Goal: Transaction & Acquisition: Purchase product/service

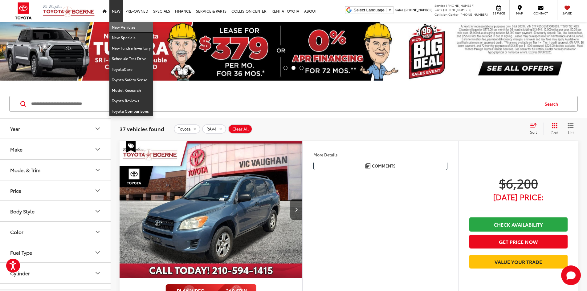
drag, startPoint x: 125, startPoint y: 27, endPoint x: 294, endPoint y: 16, distance: 168.7
click at [125, 27] on link "New Vehicles" at bounding box center [131, 27] width 44 height 10
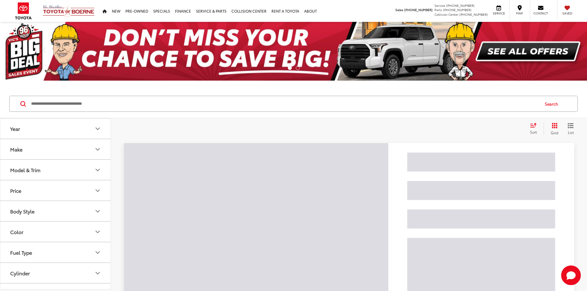
click at [60, 157] on button "Make" at bounding box center [55, 149] width 111 height 20
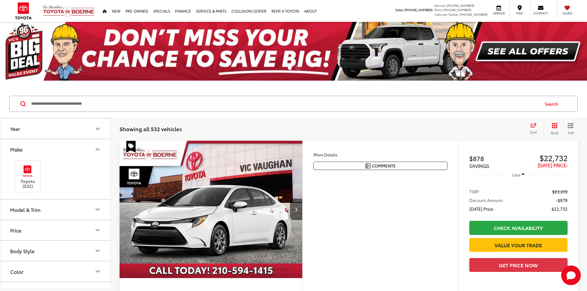
click at [59, 155] on button "Make" at bounding box center [55, 149] width 111 height 20
click at [65, 177] on button "Model & Trim" at bounding box center [55, 170] width 111 height 20
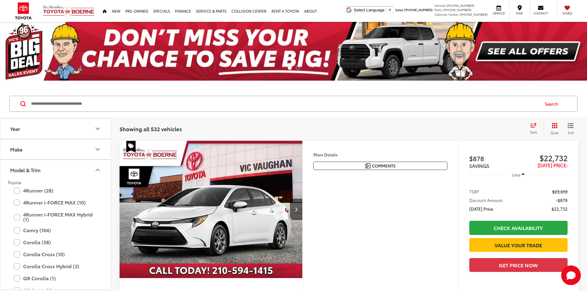
click at [64, 177] on button "Model & Trim" at bounding box center [55, 170] width 111 height 20
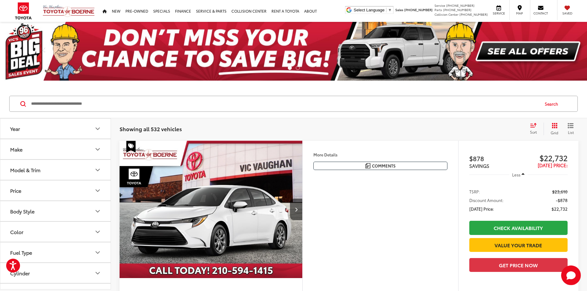
click at [42, 156] on button "Make" at bounding box center [55, 149] width 111 height 20
click at [37, 175] on label "Toyota (532)" at bounding box center [27, 176] width 25 height 25
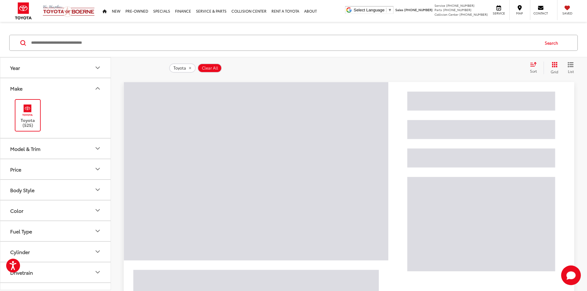
scroll to position [62, 0]
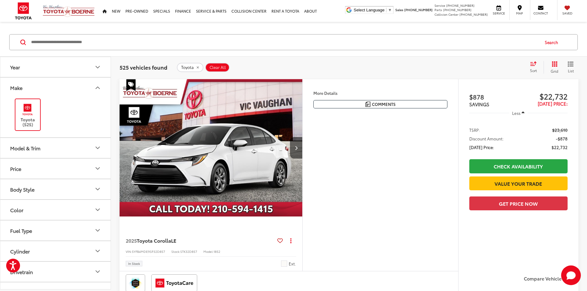
click at [53, 151] on button "Model & Trim" at bounding box center [55, 148] width 111 height 20
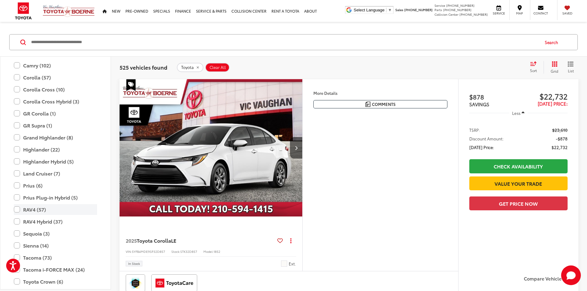
scroll to position [150, 0]
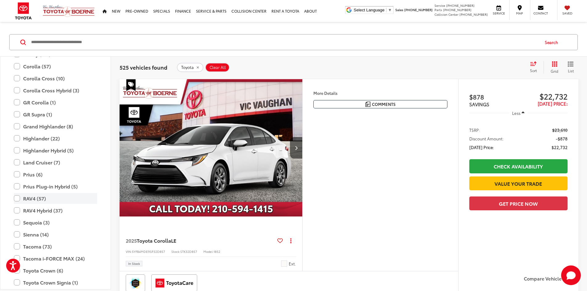
click at [43, 199] on label "RAV4 (57)" at bounding box center [55, 198] width 83 height 11
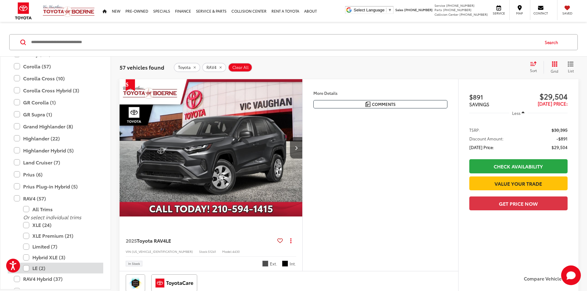
click at [47, 270] on label "LE (2)" at bounding box center [60, 268] width 74 height 11
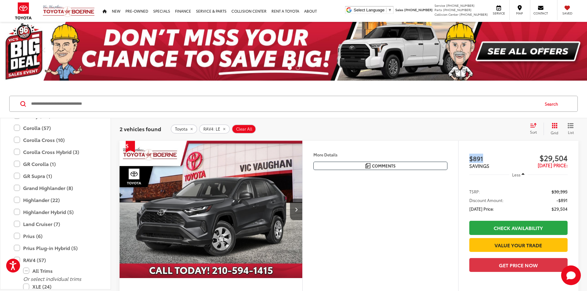
drag, startPoint x: 469, startPoint y: 158, endPoint x: 485, endPoint y: 157, distance: 16.0
click at [485, 157] on div "$891 SAVINGS $29,504 Today's Price: Less TSRP: $30,395 Discount Amount: -$891 T…" at bounding box center [518, 237] width 120 height 192
click at [465, 158] on div "$891 SAVINGS $29,504 Today's Price: Less TSRP: $30,395 Discount Amount: -$891 T…" at bounding box center [518, 237] width 120 height 192
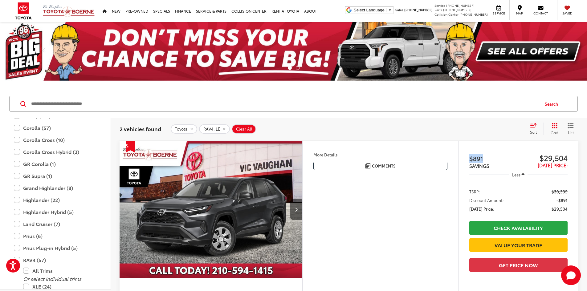
click at [458, 158] on div "$891 SAVINGS $29,504 Today's Price: Less TSRP: $30,395 Discount Amount: -$891 T…" at bounding box center [518, 237] width 120 height 192
click at [441, 126] on div "Toyota RAV4: LE Clear All + 0" at bounding box center [348, 129] width 354 height 9
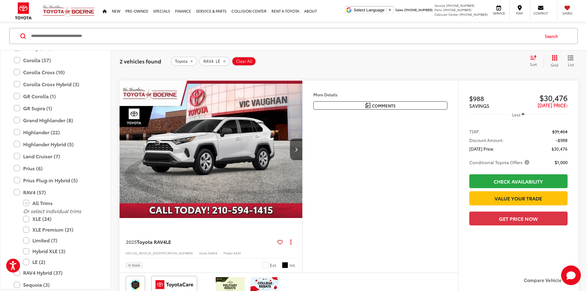
scroll to position [277, 0]
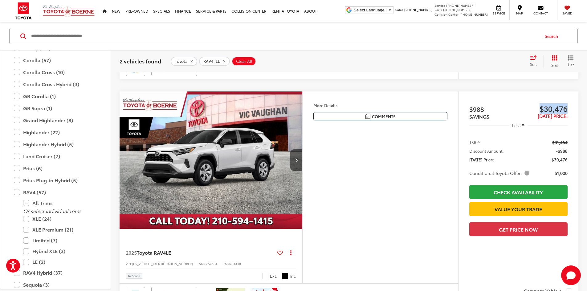
drag, startPoint x: 529, startPoint y: 146, endPoint x: 562, endPoint y: 147, distance: 33.0
click at [571, 144] on div "$988 SAVINGS $30,476 Today's Price: Less TSRP: $31,464 Discount Amount: -$988 T…" at bounding box center [518, 188] width 120 height 192
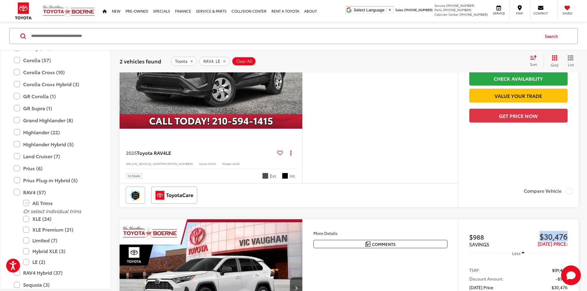
scroll to position [31, 0]
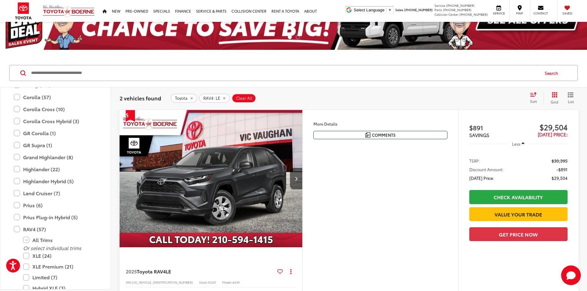
drag, startPoint x: 531, startPoint y: 127, endPoint x: 535, endPoint y: 134, distance: 8.5
click at [570, 134] on div "$891 SAVINGS $29,504 Today's Price: Less TSRP: $30,395 Discount Amount: -$891 T…" at bounding box center [518, 206] width 120 height 192
click at [538, 133] on span "[DATE] Price:" at bounding box center [553, 134] width 30 height 7
click at [525, 132] on div "$29,504 Today's Price:" at bounding box center [543, 129] width 49 height 15
drag, startPoint x: 543, startPoint y: 124, endPoint x: 569, endPoint y: 141, distance: 32.1
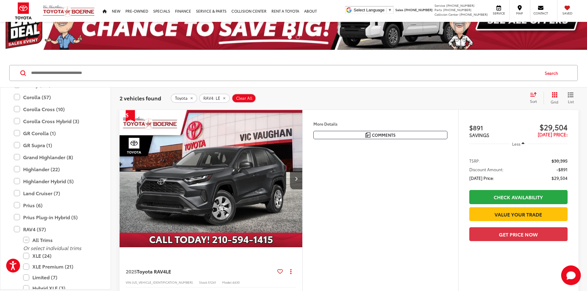
click at [573, 139] on div "$891 SAVINGS $29,504 Today's Price: Less TSRP: $30,395 Discount Amount: -$891 T…" at bounding box center [518, 206] width 120 height 192
click at [480, 140] on div "Less" at bounding box center [519, 143] width 98 height 11
click at [458, 134] on div "$891 SAVINGS $29,504 Today's Price: Less TSRP: $30,395 Discount Amount: -$891 T…" at bounding box center [518, 206] width 120 height 192
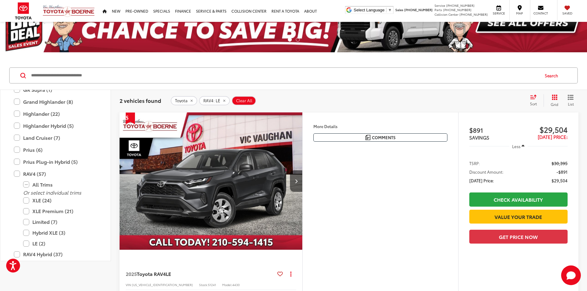
scroll to position [0, 0]
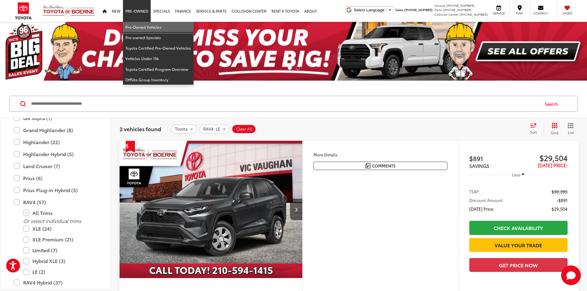
click at [148, 29] on link "Pre-Owned Vehicles" at bounding box center [158, 27] width 71 height 10
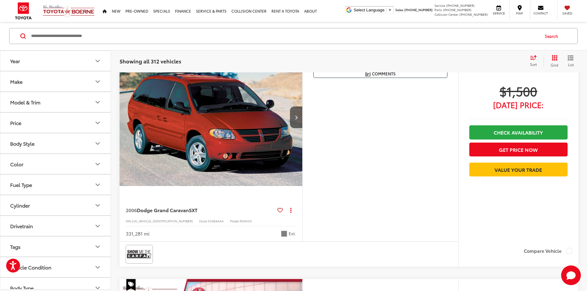
click at [43, 88] on button "Make" at bounding box center [55, 82] width 111 height 20
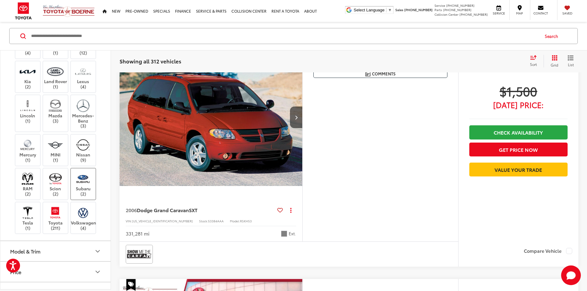
scroll to position [185, 0]
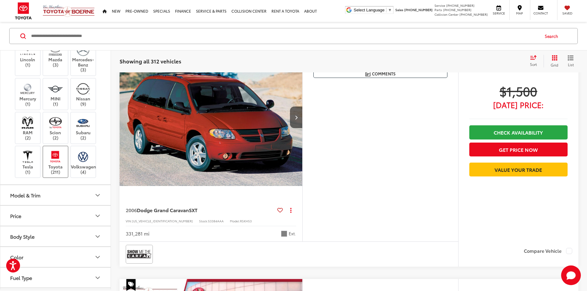
click at [54, 164] on img at bounding box center [55, 157] width 17 height 14
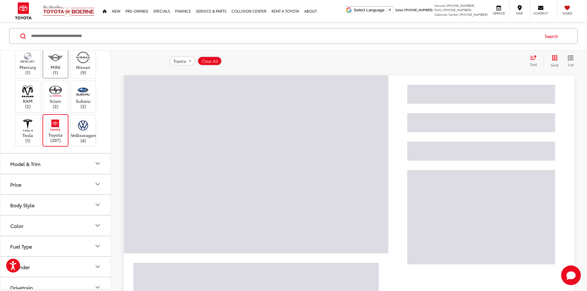
scroll to position [247, 0]
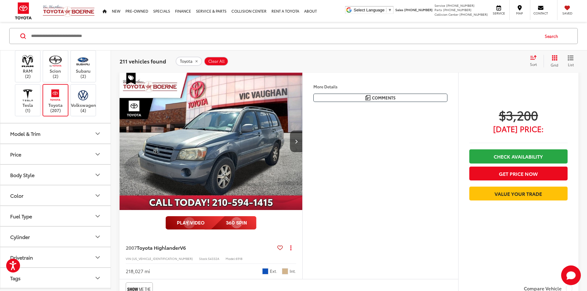
drag, startPoint x: 44, startPoint y: 205, endPoint x: 57, endPoint y: 206, distance: 13.0
click at [44, 144] on button "Model & Trim" at bounding box center [55, 134] width 111 height 20
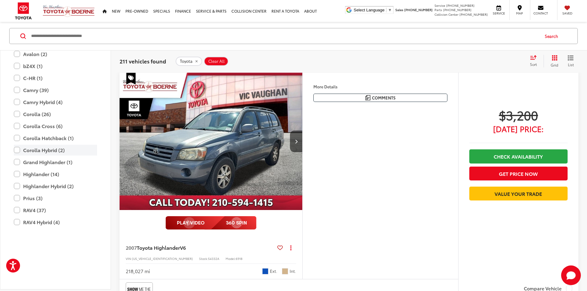
scroll to position [370, 0]
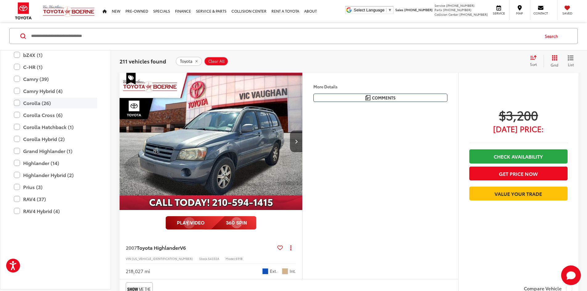
click at [35, 108] on label "Corolla (26)" at bounding box center [55, 102] width 83 height 11
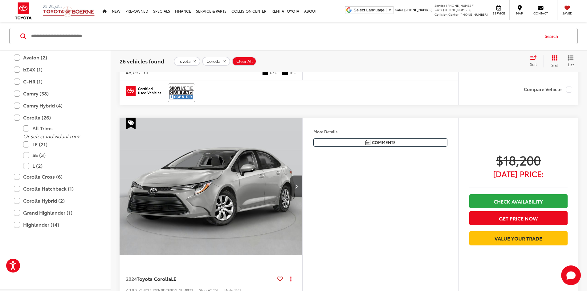
scroll to position [2658, 0]
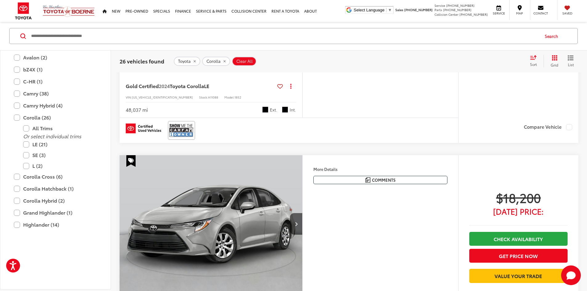
drag, startPoint x: 128, startPoint y: 229, endPoint x: 258, endPoint y: 223, distance: 130.0
drag, startPoint x: 127, startPoint y: 232, endPoint x: 240, endPoint y: 230, distance: 112.5
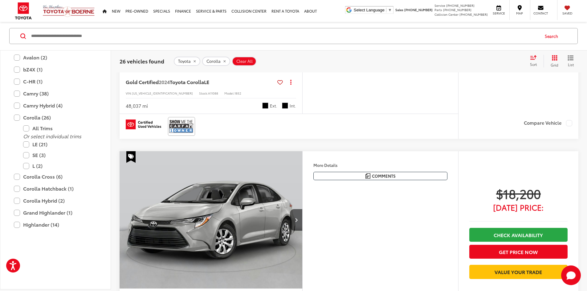
scroll to position [2689, 0]
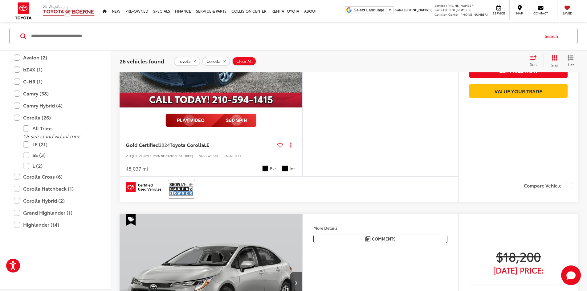
scroll to position [2504, 0]
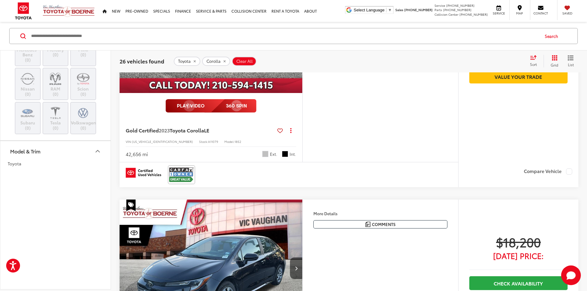
scroll to position [154, 0]
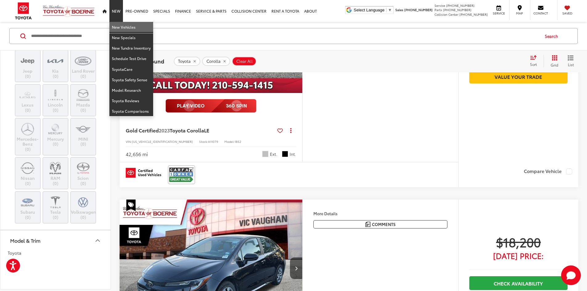
click at [125, 30] on link "New Vehicles" at bounding box center [131, 27] width 44 height 10
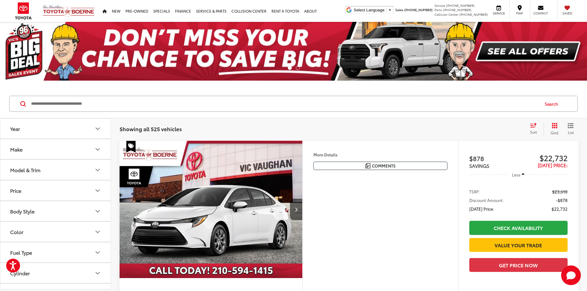
click at [53, 171] on button "Model & Trim" at bounding box center [55, 170] width 111 height 20
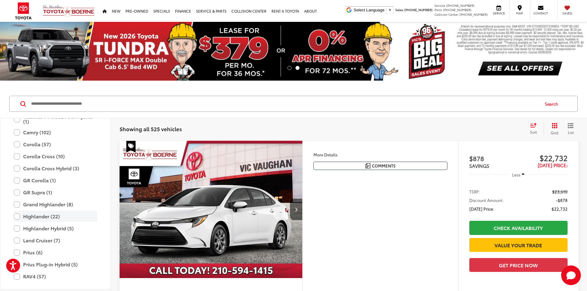
scroll to position [89, 0]
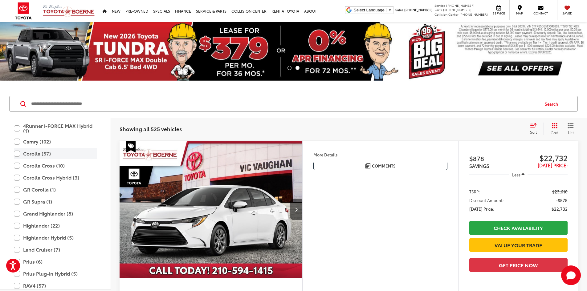
click at [38, 156] on label "Corolla (57)" at bounding box center [55, 153] width 83 height 11
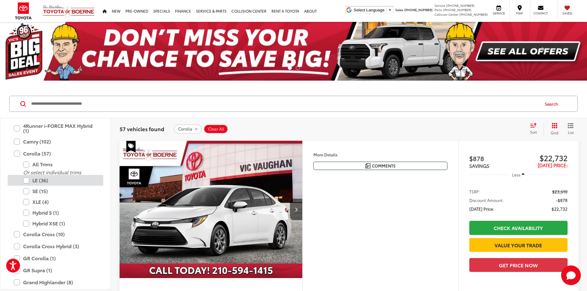
click at [41, 183] on label "LE (36)" at bounding box center [60, 180] width 74 height 11
drag, startPoint x: 532, startPoint y: 156, endPoint x: 578, endPoint y: 161, distance: 45.6
click at [578, 161] on div "$878 SAVINGS $22,732 Today's Price: Less TSRP: $23,610 Discount Amount: -$878 T…" at bounding box center [518, 237] width 120 height 192
click at [532, 161] on span "$22,732" at bounding box center [543, 157] width 49 height 9
click at [458, 173] on div "$878 SAVINGS $22,732 Today's Price: Less TSRP: $23,610 Discount Amount: -$878 T…" at bounding box center [518, 237] width 120 height 192
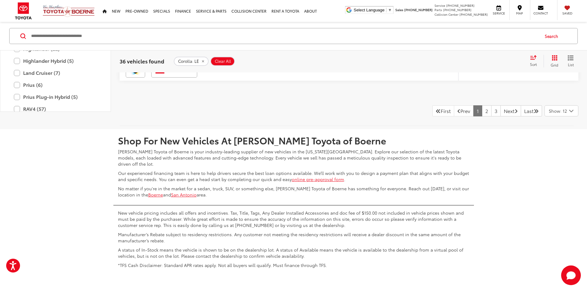
scroll to position [3072, 0]
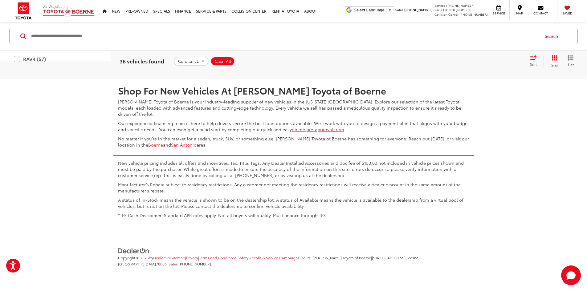
drag, startPoint x: 346, startPoint y: 178, endPoint x: 353, endPoint y: 179, distance: 7.5
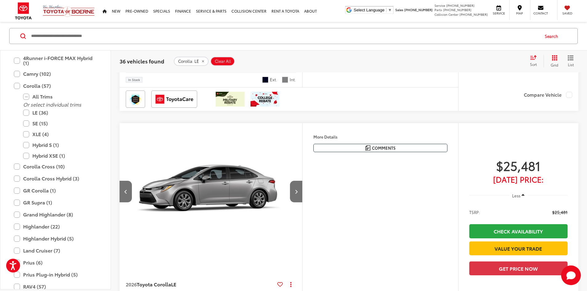
scroll to position [2517, 0]
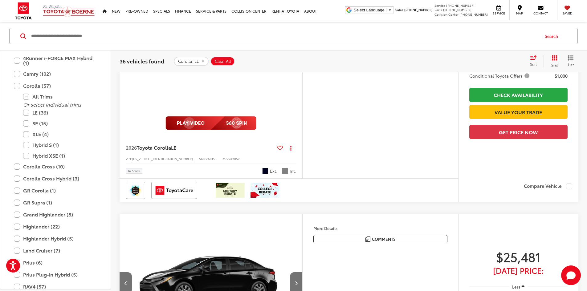
scroll to position [2208, 0]
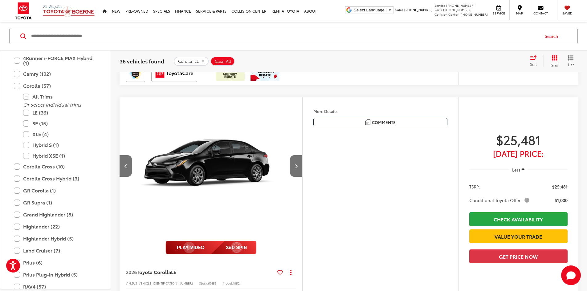
scroll to position [2147, 0]
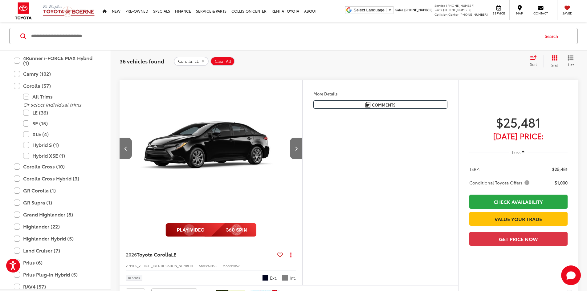
scroll to position [0, 0]
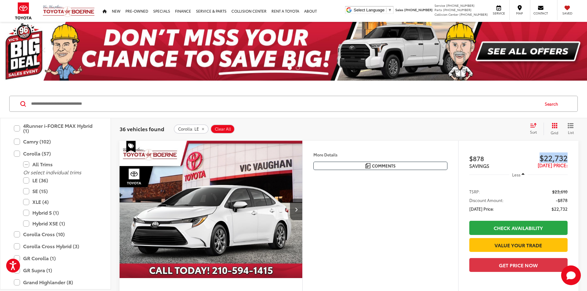
drag, startPoint x: 540, startPoint y: 160, endPoint x: 562, endPoint y: 157, distance: 23.0
drag, startPoint x: 380, startPoint y: 166, endPoint x: 316, endPoint y: 206, distance: 75.5
click at [0, 0] on h5 "Dealer Comments" at bounding box center [0, 0] width 0 height 0
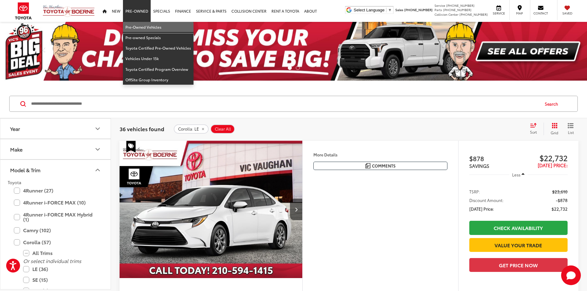
drag, startPoint x: 140, startPoint y: 26, endPoint x: 176, endPoint y: 36, distance: 37.3
click at [140, 26] on link "Pre-Owned Vehicles" at bounding box center [158, 27] width 71 height 10
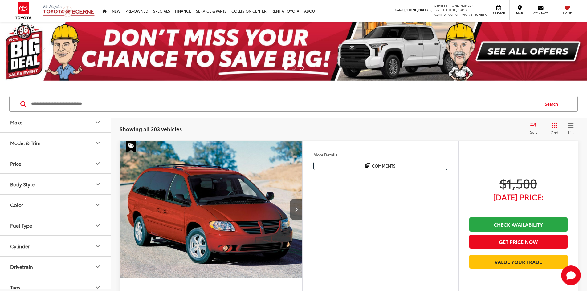
scroll to position [31, 0]
click at [46, 146] on button "Model & Trim" at bounding box center [55, 139] width 111 height 20
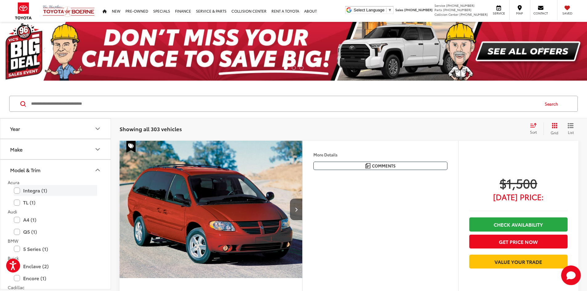
scroll to position [0, 0]
click at [40, 178] on button "Model & Trim" at bounding box center [55, 170] width 111 height 20
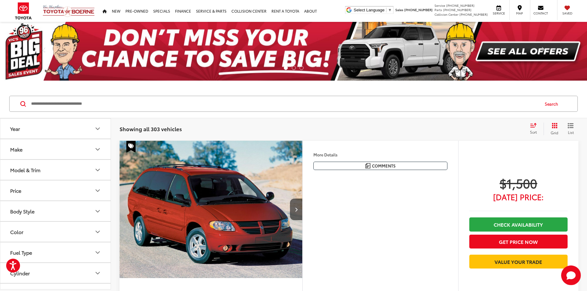
click at [33, 150] on button "Make" at bounding box center [55, 149] width 111 height 20
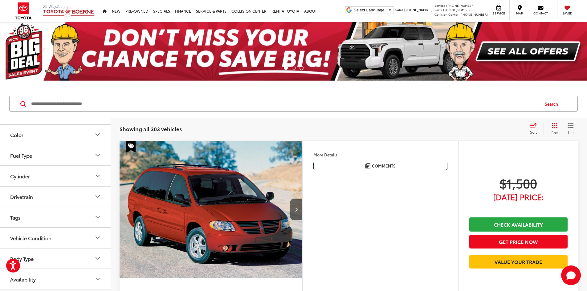
scroll to position [308, 0]
click at [59, 52] on label "Toyota (204)" at bounding box center [55, 47] width 25 height 10
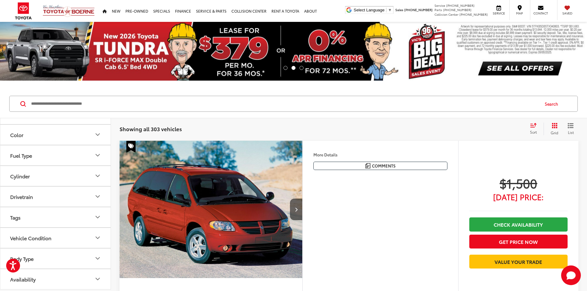
click at [53, 83] on button "Model & Trim" at bounding box center [55, 73] width 111 height 20
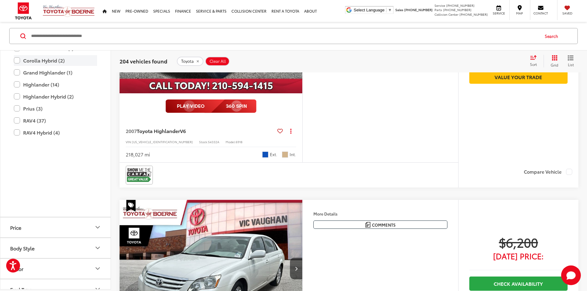
scroll to position [370, 0]
click at [45, 35] on label "Corolla (26)" at bounding box center [55, 29] width 83 height 11
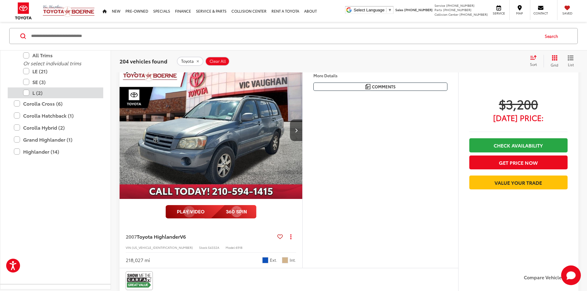
scroll to position [68, 0]
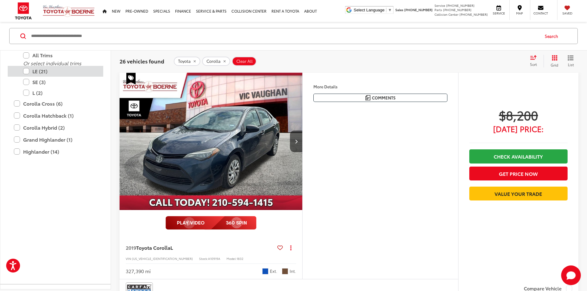
click at [39, 76] on label "LE (21)" at bounding box center [60, 71] width 74 height 11
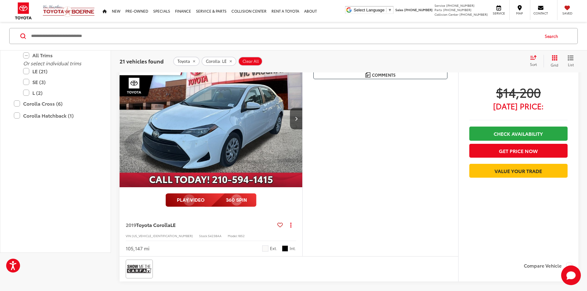
scroll to position [31, 0]
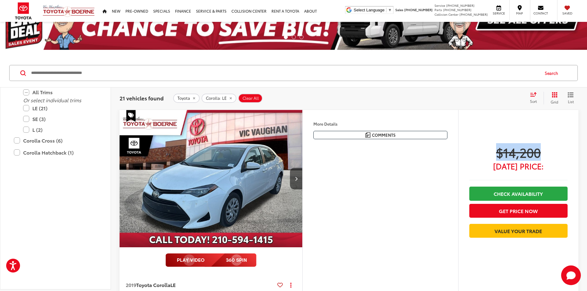
drag, startPoint x: 498, startPoint y: 156, endPoint x: 540, endPoint y: 143, distance: 44.2
click at [540, 143] on div "$14,200 Today's Price: Check Availability Get Price Now Value Your Trade" at bounding box center [518, 214] width 120 height 208
drag, startPoint x: 435, startPoint y: 159, endPoint x: 343, endPoint y: 208, distance: 104.1
click at [0, 0] on div "2019 Toyota Corolla LE Super White Inspected, Bluetooth®. Recent Arrival! 28/36…" at bounding box center [0, 0] width 0 height 0
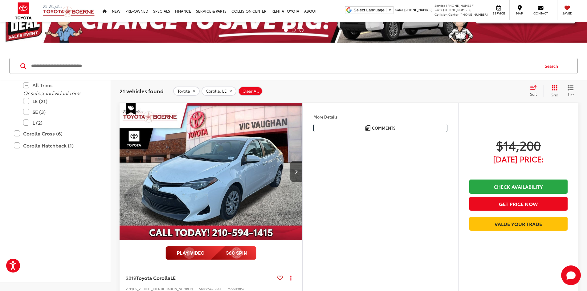
scroll to position [185, 0]
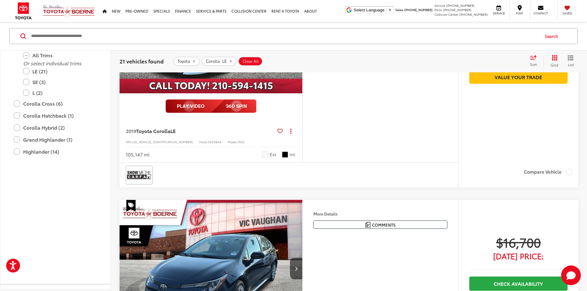
drag, startPoint x: 128, startPoint y: 196, endPoint x: 154, endPoint y: 197, distance: 26.2
click at [169, 162] on div "2019 Toyota Corolla LE Copy Link Share Print View Details VIN: 5YFBURHE5KP87652…" at bounding box center [211, 140] width 183 height 43
click at [146, 162] on div "2019 Toyota Corolla LE Copy Link Share Print View Details VIN: 5YFBURHE5KP87652…" at bounding box center [211, 140] width 183 height 43
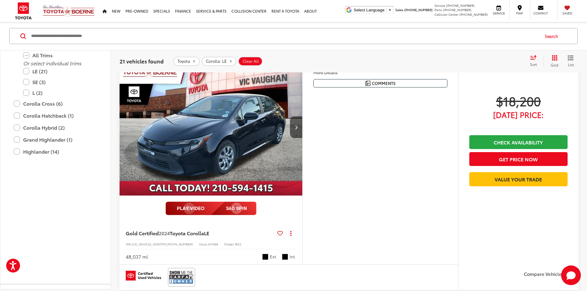
scroll to position [1794, 0]
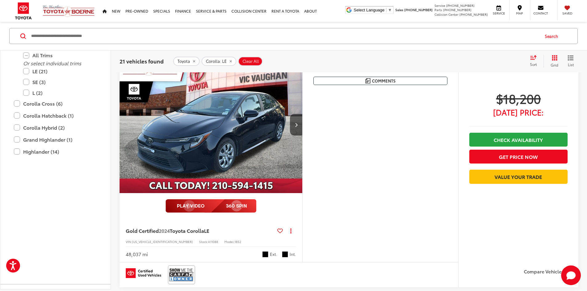
drag, startPoint x: 161, startPoint y: 275, endPoint x: 125, endPoint y: 282, distance: 35.8
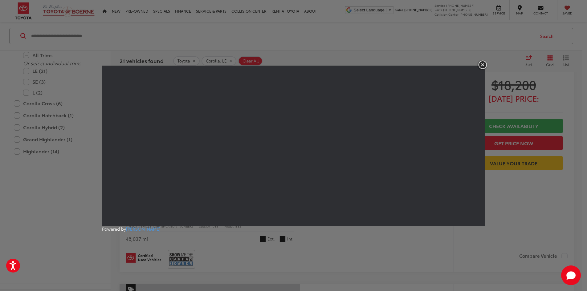
click at [483, 65] on img "button" at bounding box center [482, 65] width 11 height 10
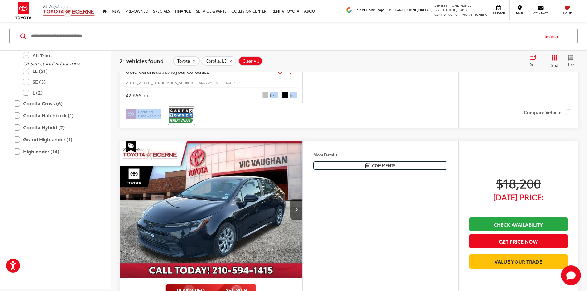
scroll to position [1701, 0]
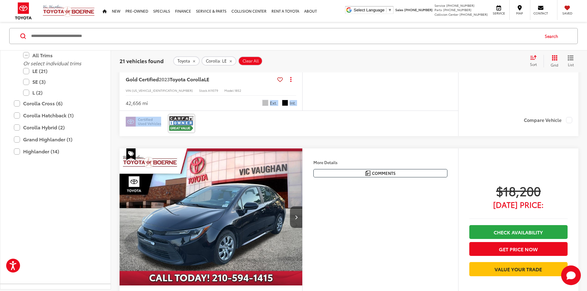
drag, startPoint x: 491, startPoint y: 171, endPoint x: 592, endPoint y: 166, distance: 101.2
click at [527, 113] on div "$18,200 Today's Price: Check Availability Get Price Now Value Your Trade" at bounding box center [518, 8] width 120 height 208
click at [507, 113] on div "$18,200 Today's Price: Check Availability Get Price Now Value Your Trade" at bounding box center [518, 8] width 120 height 208
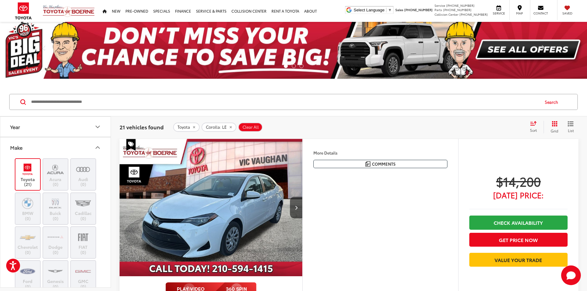
scroll to position [0, 0]
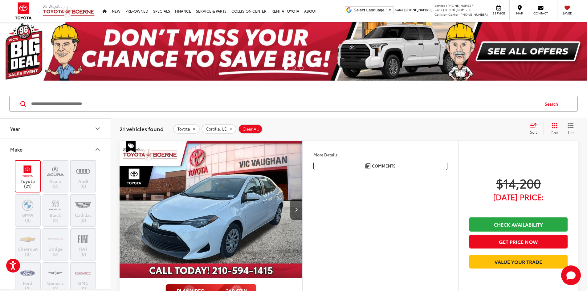
drag, startPoint x: 190, startPoint y: 104, endPoint x: 192, endPoint y: 106, distance: 3.3
click at [190, 104] on input "Search by Make, Model, or Keyword" at bounding box center [285, 104] width 509 height 15
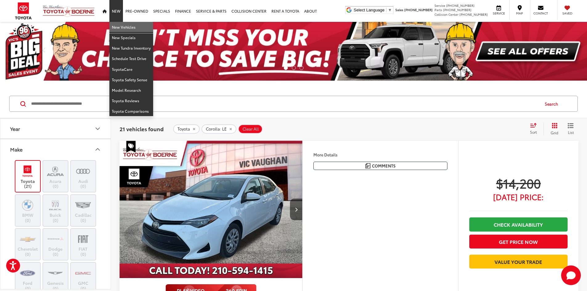
click at [119, 24] on link "New Vehicles" at bounding box center [131, 27] width 44 height 10
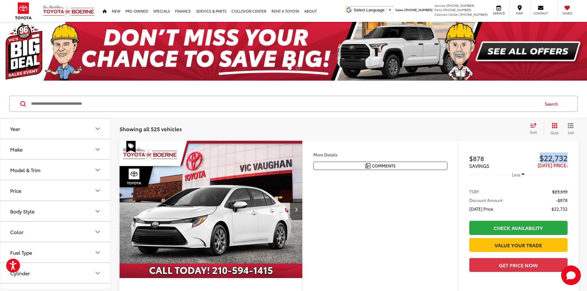
drag, startPoint x: 537, startPoint y: 158, endPoint x: 587, endPoint y: 158, distance: 50.0
click at [587, 158] on html "Accessibility Screen-Reader Guide, Feedback, and Issue Reporting | New window […" at bounding box center [293, 145] width 587 height 291
click at [524, 159] on span "$22,732" at bounding box center [543, 157] width 49 height 9
drag, startPoint x: 467, startPoint y: 160, endPoint x: 577, endPoint y: 149, distance: 110.3
click at [577, 149] on div "$878 SAVINGS $22,732 Today's Price: Less TSRP: $23,610 Discount Amount: -$878 T…" at bounding box center [518, 237] width 120 height 192
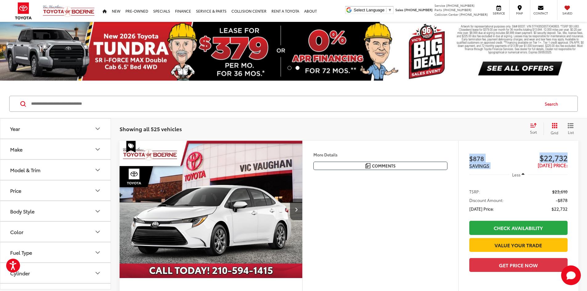
click at [528, 154] on span "$22,732" at bounding box center [543, 157] width 49 height 9
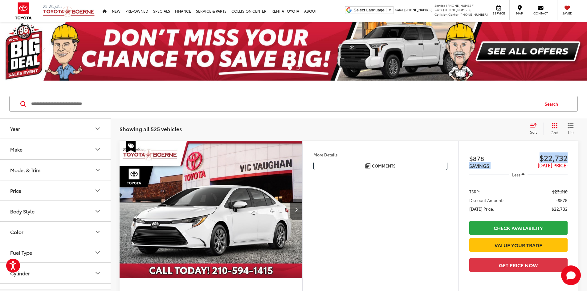
drag, startPoint x: 484, startPoint y: 159, endPoint x: 552, endPoint y: 163, distance: 68.5
click at [566, 156] on div "$878 SAVINGS $22,732 Today's Price: Less TSRP: $23,610 Discount Amount: -$878 T…" at bounding box center [518, 237] width 120 height 192
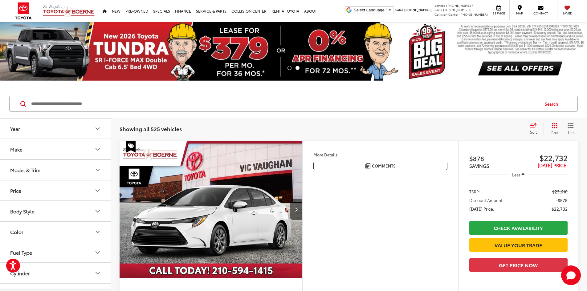
click at [0, 0] on div "2025 Toyota Corolla FWD CVT 2.0L I4 DOHC 16V Disclaimer: New vehicle pricing in…" at bounding box center [0, 0] width 0 height 0
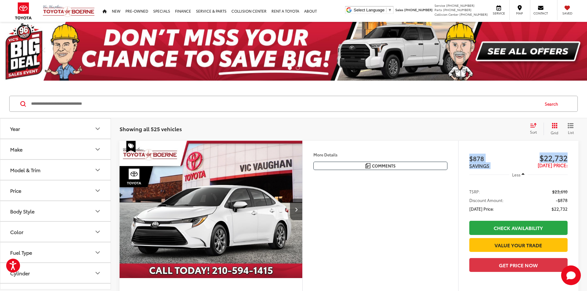
drag, startPoint x: 456, startPoint y: 155, endPoint x: 566, endPoint y: 154, distance: 109.8
click at [566, 154] on div "$878 SAVINGS $22,732 Today's Price: Less TSRP: $23,610 Discount Amount: -$878 T…" at bounding box center [518, 237] width 120 height 192
click at [519, 159] on span "$22,732" at bounding box center [543, 157] width 49 height 9
drag, startPoint x: 465, startPoint y: 155, endPoint x: 578, endPoint y: 162, distance: 113.7
click at [578, 162] on div "$878 SAVINGS $22,732 Today's Price: Less TSRP: $23,610 Discount Amount: -$878 T…" at bounding box center [518, 237] width 120 height 192
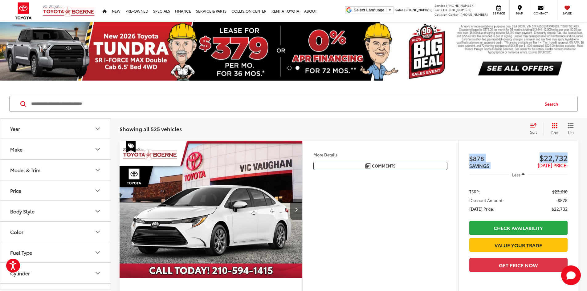
click at [515, 157] on span "$878" at bounding box center [494, 158] width 49 height 9
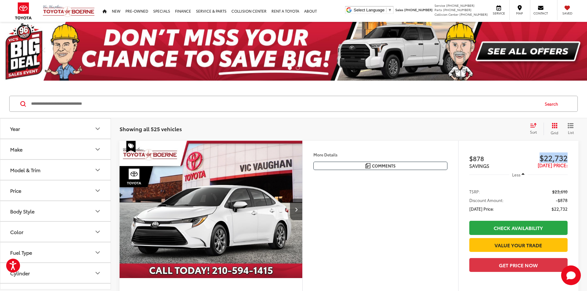
drag, startPoint x: 532, startPoint y: 160, endPoint x: 575, endPoint y: 162, distance: 43.2
click at [575, 162] on div "$878 SAVINGS $22,732 Today's Price: Less TSRP: $23,610 Discount Amount: -$878 T…" at bounding box center [518, 237] width 120 height 192
click at [527, 158] on span "$22,732" at bounding box center [543, 157] width 49 height 9
drag, startPoint x: 531, startPoint y: 158, endPoint x: 584, endPoint y: 158, distance: 52.4
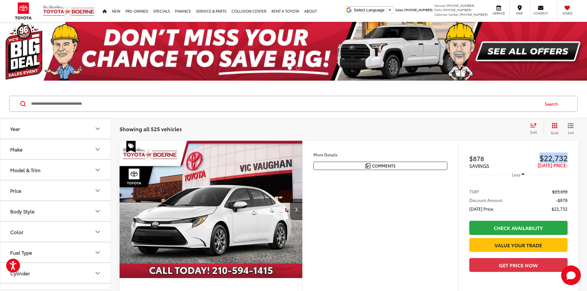
click at [514, 165] on div "$878 SAVINGS" at bounding box center [494, 161] width 49 height 15
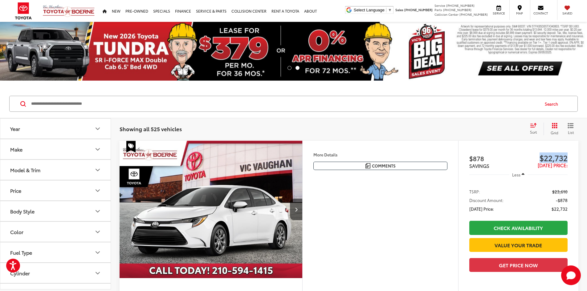
drag, startPoint x: 548, startPoint y: 158, endPoint x: 535, endPoint y: 158, distance: 13.3
click at [566, 154] on div "$878 SAVINGS $22,732 Today's Price: Less TSRP: $23,610 Discount Amount: -$878 T…" at bounding box center [518, 237] width 120 height 192
click at [522, 156] on span "$22,732" at bounding box center [543, 157] width 49 height 9
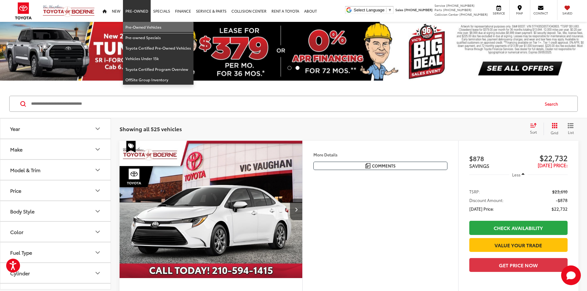
drag, startPoint x: 141, startPoint y: 26, endPoint x: 102, endPoint y: 62, distance: 53.2
click at [141, 26] on link "Pre-Owned Vehicles" at bounding box center [158, 27] width 71 height 10
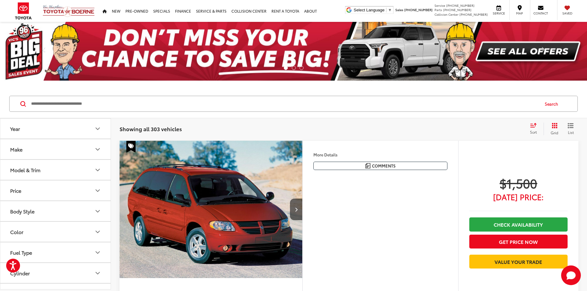
click at [33, 154] on button "Make" at bounding box center [55, 149] width 111 height 20
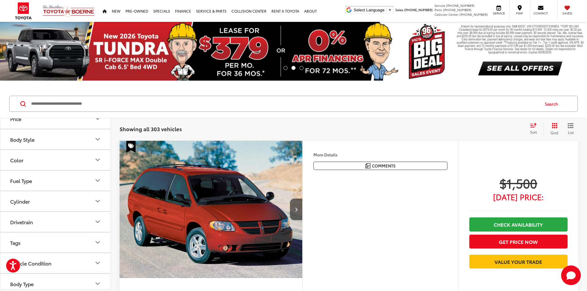
scroll to position [277, 0]
click at [49, 77] on label "Toyota (204)" at bounding box center [55, 72] width 25 height 10
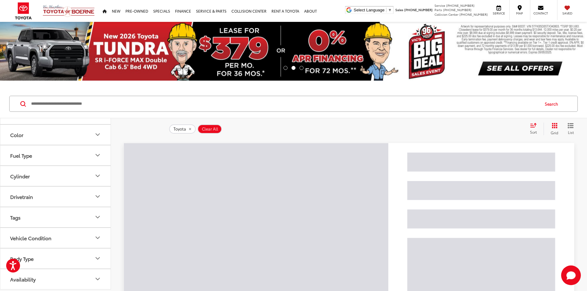
scroll to position [339, 0]
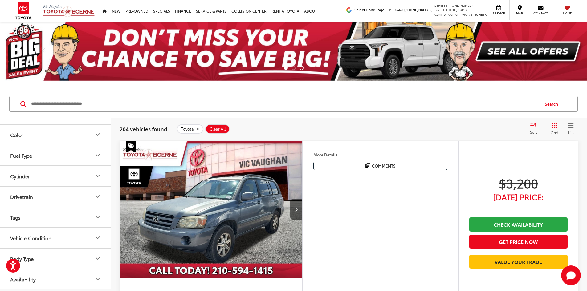
click at [52, 83] on button "Model & Trim" at bounding box center [55, 73] width 111 height 20
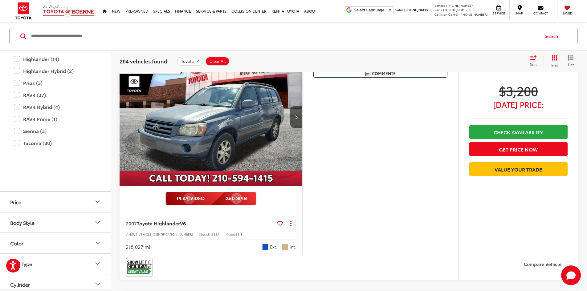
scroll to position [401, 0]
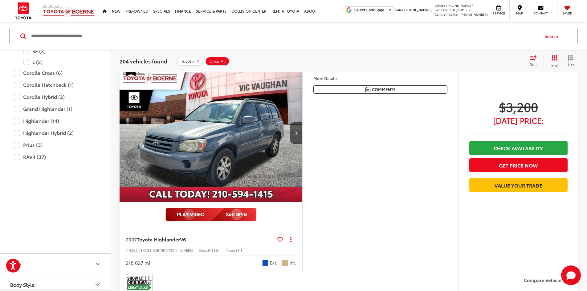
scroll to position [68, 0]
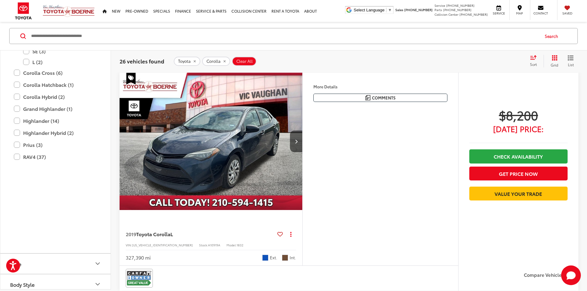
click at [31, 46] on label "LE (21)" at bounding box center [60, 40] width 74 height 11
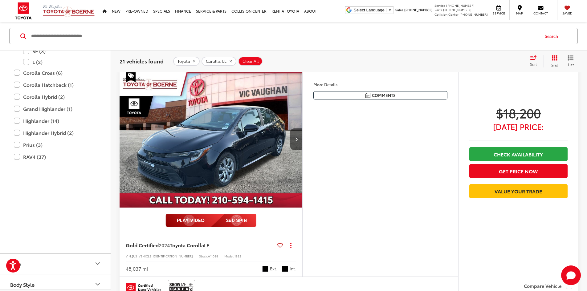
scroll to position [1733, 0]
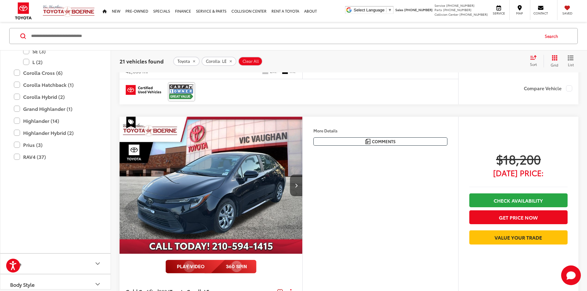
drag, startPoint x: 487, startPoint y: 142, endPoint x: 552, endPoint y: 143, distance: 64.4
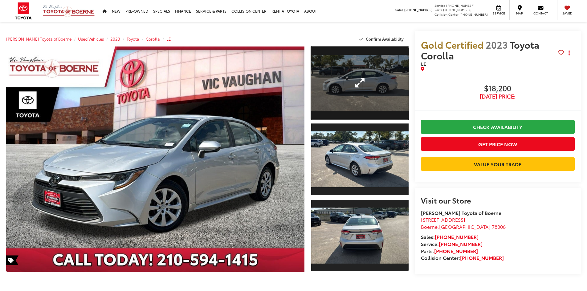
click at [367, 56] on link "Expand Photo 1" at bounding box center [359, 83] width 97 height 73
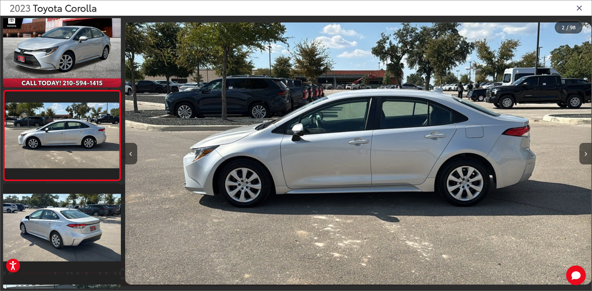
click at [583, 162] on button "Next image" at bounding box center [585, 154] width 12 height 22
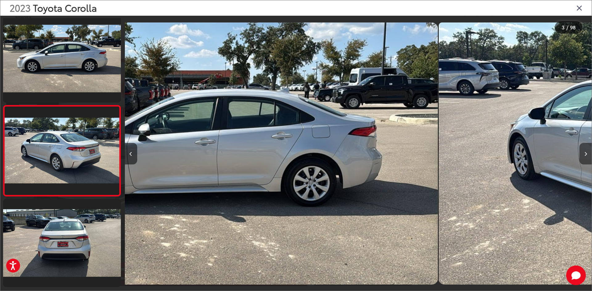
scroll to position [110, 0]
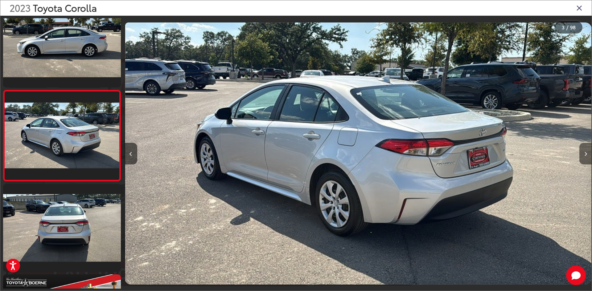
click at [584, 161] on button "Next image" at bounding box center [585, 154] width 12 height 22
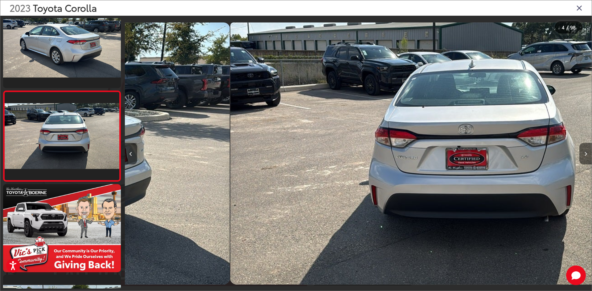
scroll to position [201, 0]
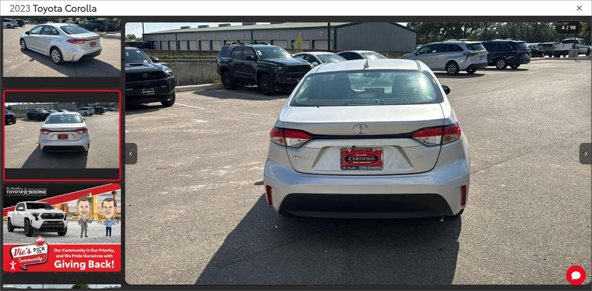
click at [583, 162] on button "Next image" at bounding box center [585, 154] width 12 height 22
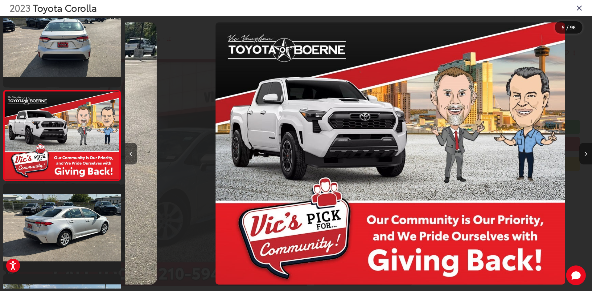
scroll to position [0, 0]
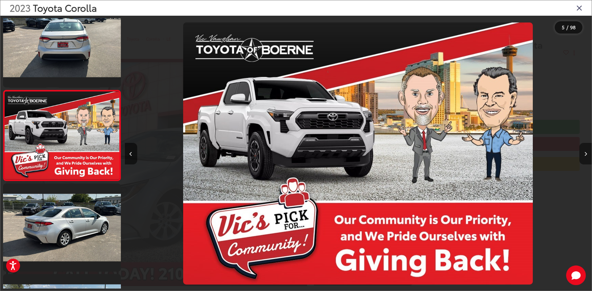
click at [583, 160] on button "Next image" at bounding box center [585, 154] width 12 height 22
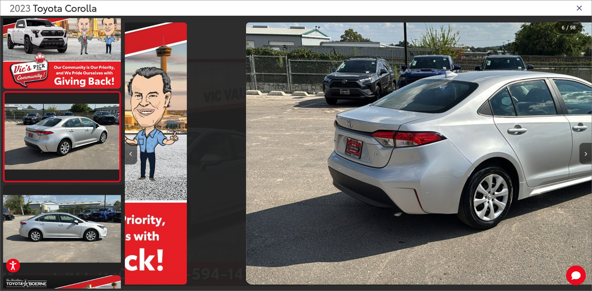
scroll to position [382, 0]
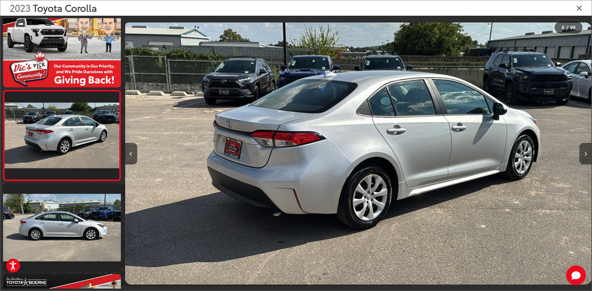
click at [583, 161] on button "Next image" at bounding box center [585, 154] width 12 height 22
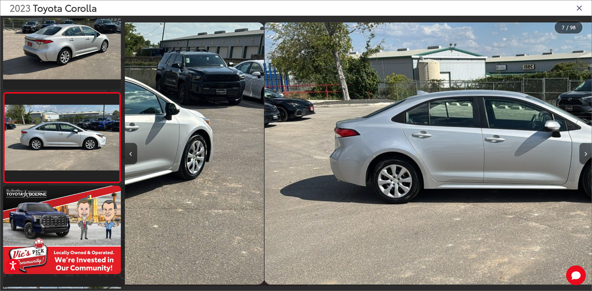
scroll to position [473, 0]
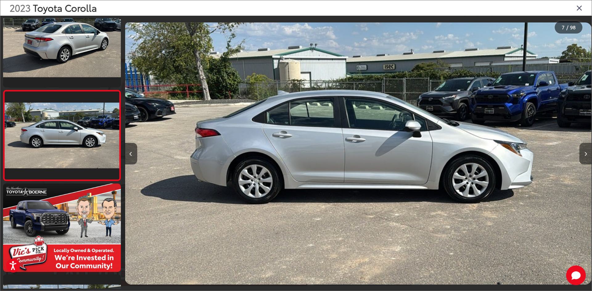
click at [583, 161] on button "Next image" at bounding box center [585, 154] width 12 height 22
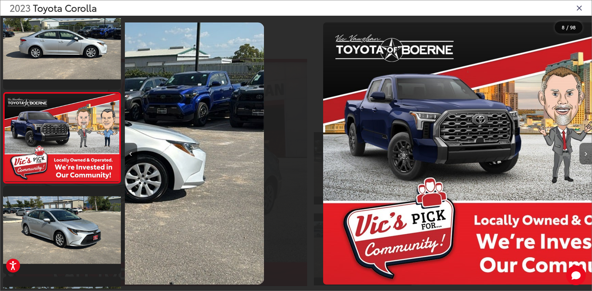
scroll to position [563, 0]
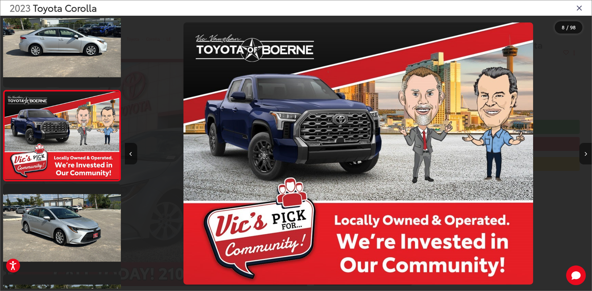
click at [583, 161] on button "Next image" at bounding box center [585, 154] width 12 height 22
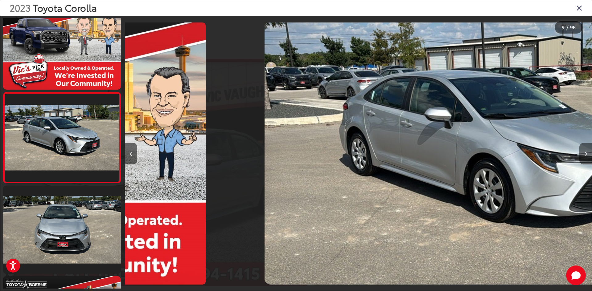
scroll to position [654, 0]
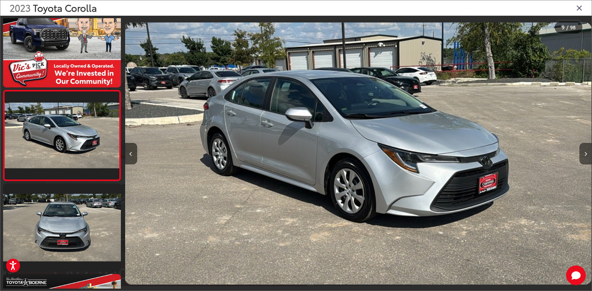
click at [583, 161] on button "Next image" at bounding box center [585, 154] width 12 height 22
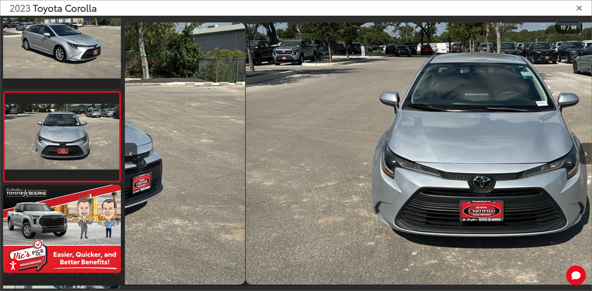
scroll to position [0, 0]
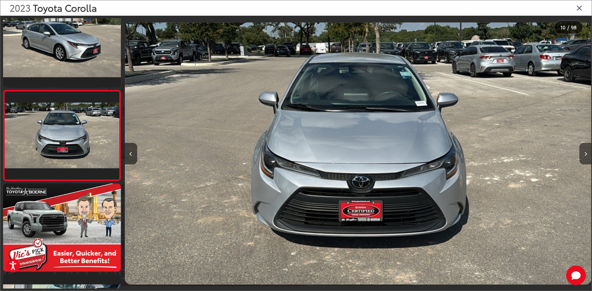
click at [583, 161] on button "Next image" at bounding box center [585, 154] width 12 height 22
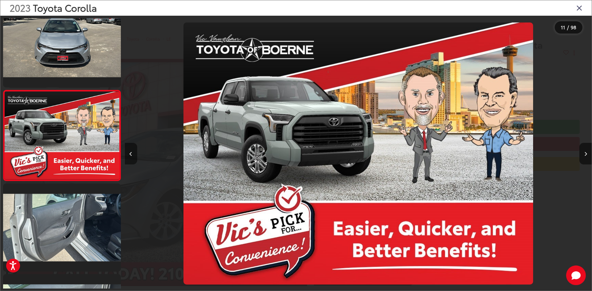
click at [133, 157] on button "Previous image" at bounding box center [131, 154] width 12 height 22
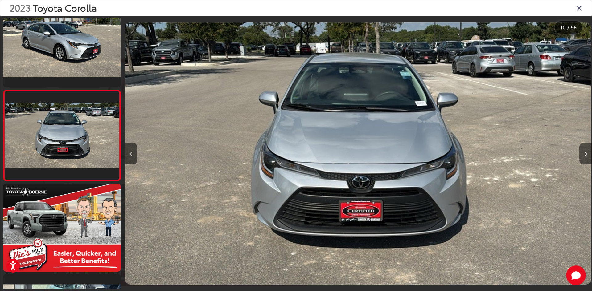
click at [587, 150] on button "Next image" at bounding box center [585, 154] width 12 height 22
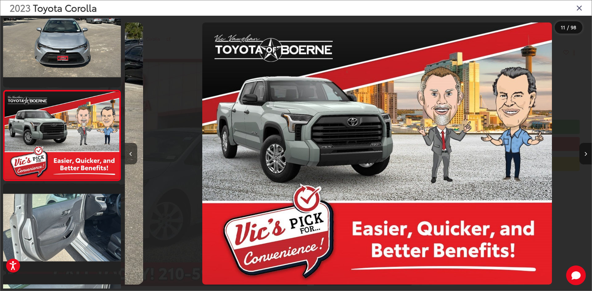
click at [587, 150] on button "Next image" at bounding box center [585, 154] width 12 height 22
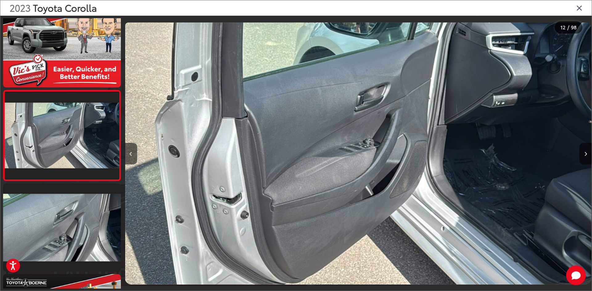
click at [587, 151] on button "Next image" at bounding box center [585, 154] width 12 height 22
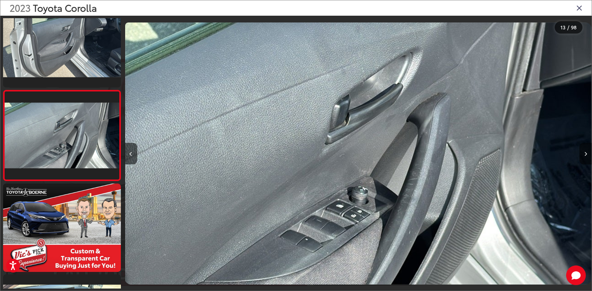
click at [587, 151] on button "Next image" at bounding box center [585, 154] width 12 height 22
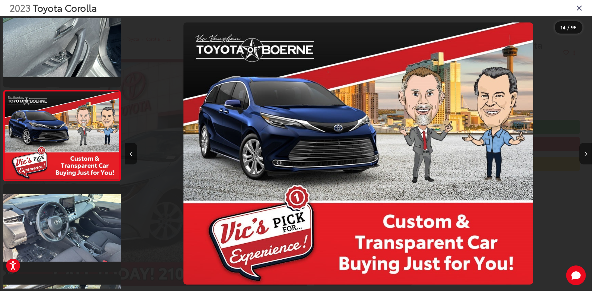
click at [587, 151] on button "Next image" at bounding box center [585, 154] width 12 height 22
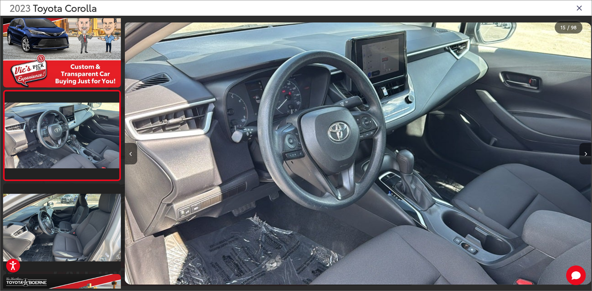
click at [316, 173] on img "2023 Toyota Corolla LE 14" at bounding box center [358, 154] width 466 height 262
click at [581, 152] on button "Next image" at bounding box center [585, 154] width 12 height 22
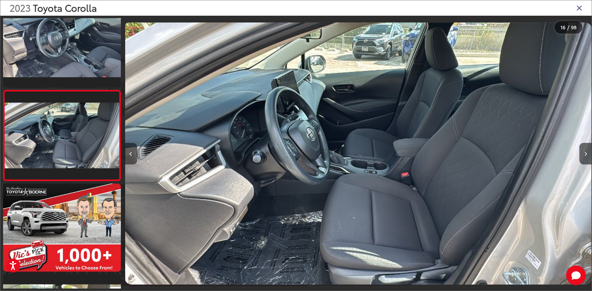
click at [133, 156] on button "Previous image" at bounding box center [131, 154] width 12 height 22
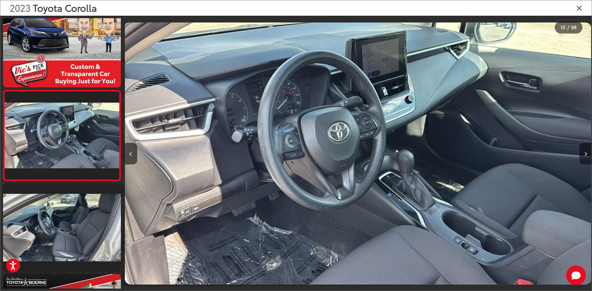
click at [585, 150] on button "Next image" at bounding box center [585, 154] width 12 height 22
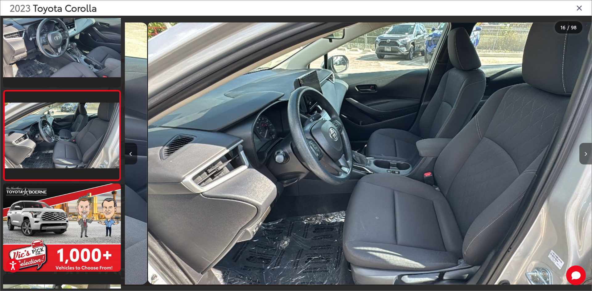
click at [586, 150] on button "Next image" at bounding box center [585, 154] width 12 height 22
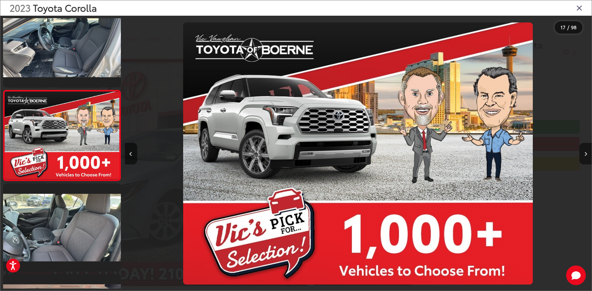
click at [586, 150] on button "Next image" at bounding box center [585, 154] width 12 height 22
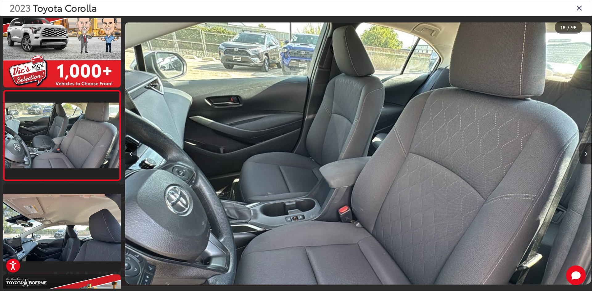
click at [586, 152] on icon "Next image" at bounding box center [585, 154] width 3 height 4
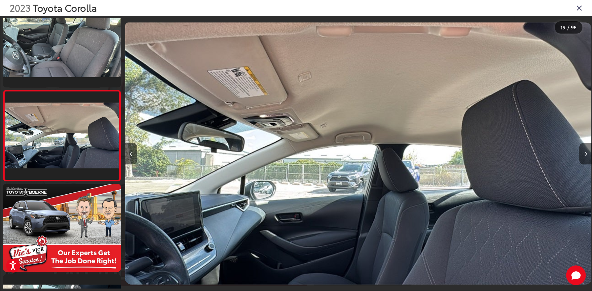
click at [586, 152] on icon "Next image" at bounding box center [585, 154] width 3 height 4
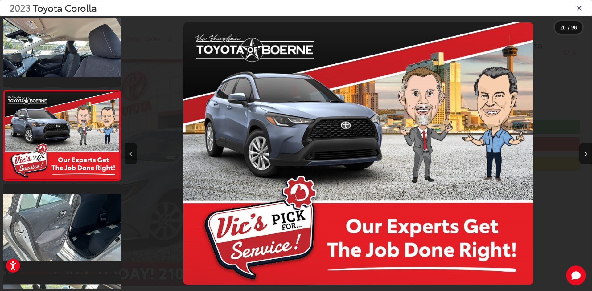
click at [586, 152] on icon "Next image" at bounding box center [585, 154] width 3 height 4
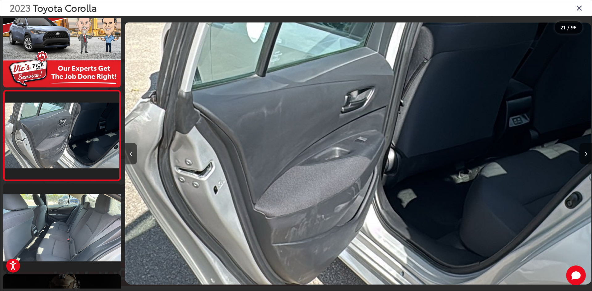
click at [587, 145] on button "Next image" at bounding box center [585, 154] width 12 height 22
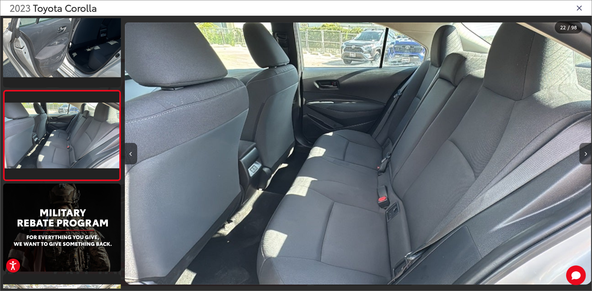
click at [587, 150] on button "Next image" at bounding box center [585, 154] width 12 height 22
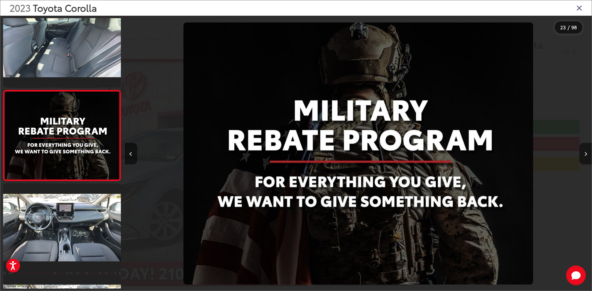
click at [586, 152] on icon "Next image" at bounding box center [585, 154] width 3 height 4
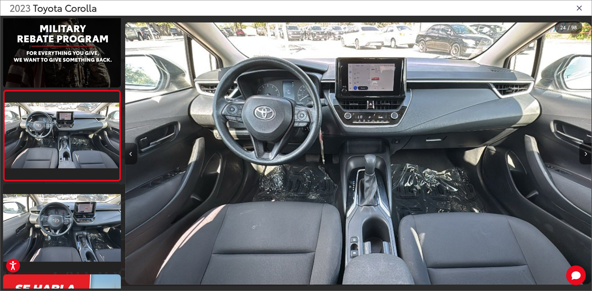
click at [137, 159] on div at bounding box center [183, 154] width 117 height 276
click at [135, 159] on button "Previous image" at bounding box center [131, 154] width 12 height 22
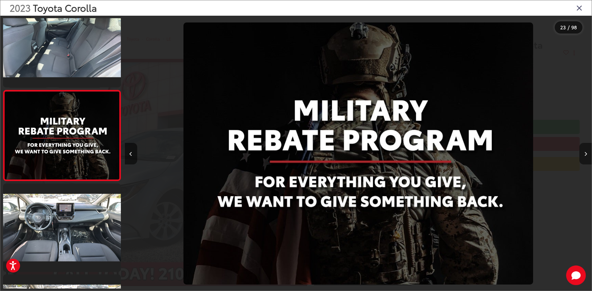
click at [587, 157] on button "Next image" at bounding box center [585, 154] width 12 height 22
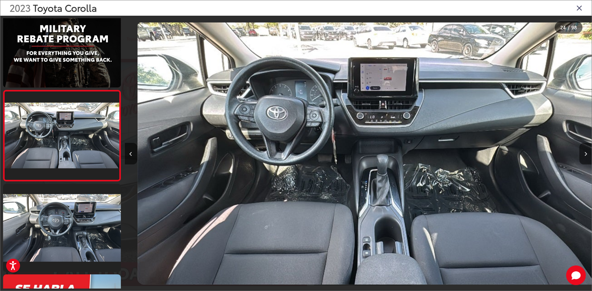
click at [587, 157] on button "Next image" at bounding box center [585, 154] width 12 height 22
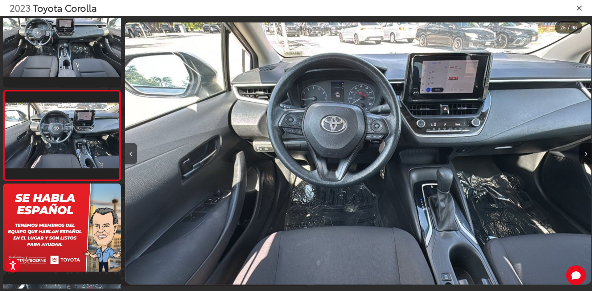
click at [587, 157] on button "Next image" at bounding box center [585, 154] width 12 height 22
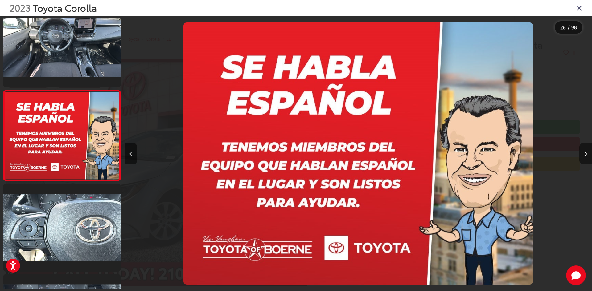
click at [587, 161] on button "Next image" at bounding box center [585, 154] width 12 height 22
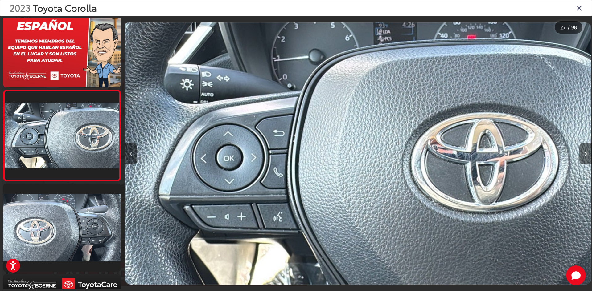
click at [587, 160] on button "Next image" at bounding box center [585, 154] width 12 height 22
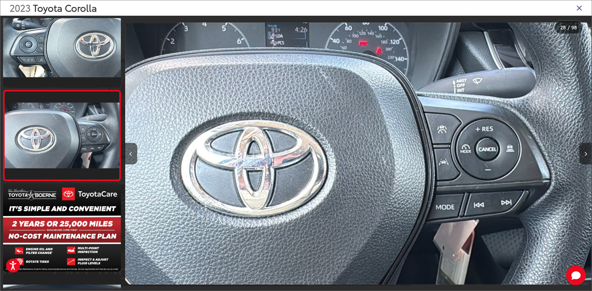
click at [587, 160] on button "Next image" at bounding box center [585, 154] width 12 height 22
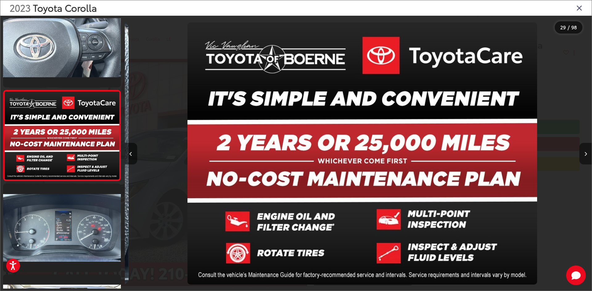
click at [587, 160] on button "Next image" at bounding box center [585, 154] width 12 height 22
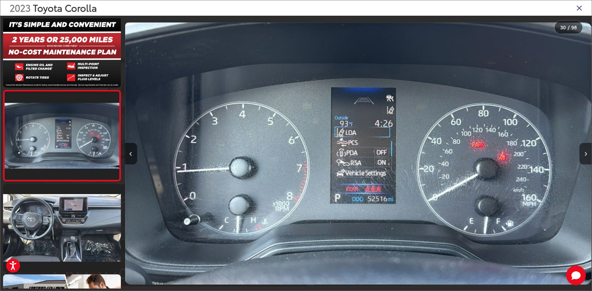
click at [586, 160] on button "Next image" at bounding box center [585, 154] width 12 height 22
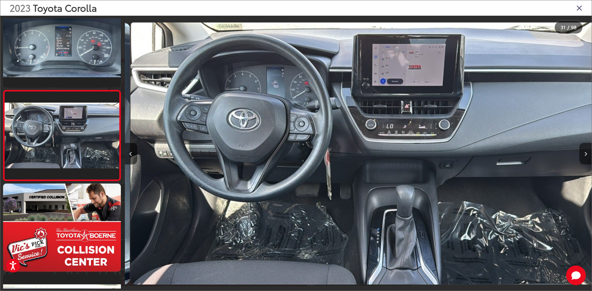
click at [587, 159] on button "Next image" at bounding box center [585, 154] width 12 height 22
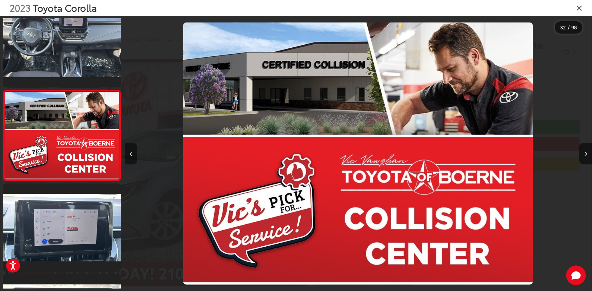
click at [133, 156] on button "Previous image" at bounding box center [131, 154] width 12 height 22
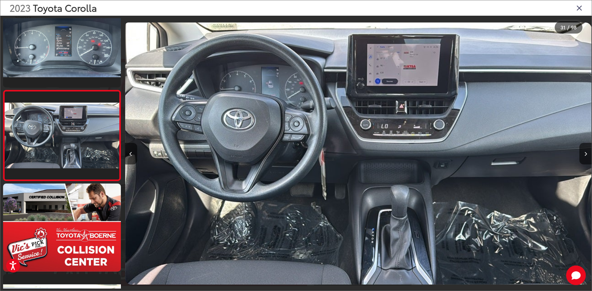
click at [394, 112] on img "2023 Toyota Corolla LE 30" at bounding box center [358, 154] width 466 height 262
click at [584, 154] on button "Next image" at bounding box center [585, 154] width 12 height 22
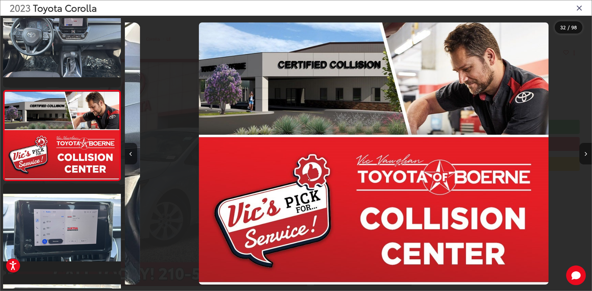
click at [584, 154] on icon "Next image" at bounding box center [585, 154] width 3 height 4
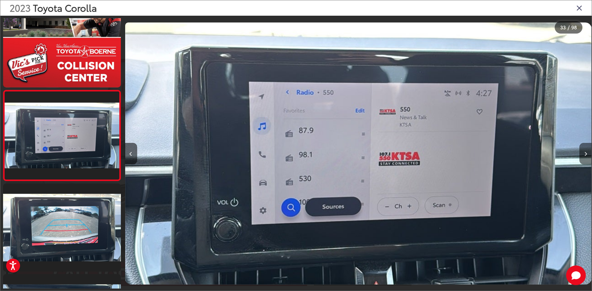
click at [584, 154] on icon "Next image" at bounding box center [585, 154] width 3 height 4
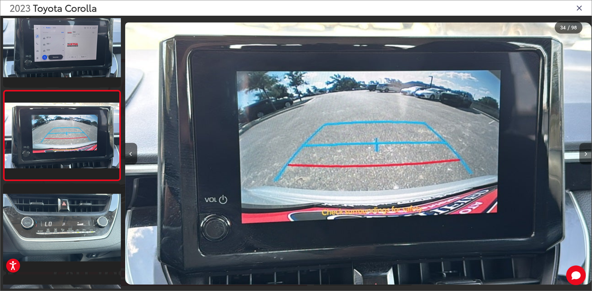
click at [584, 154] on icon "Next image" at bounding box center [585, 154] width 3 height 4
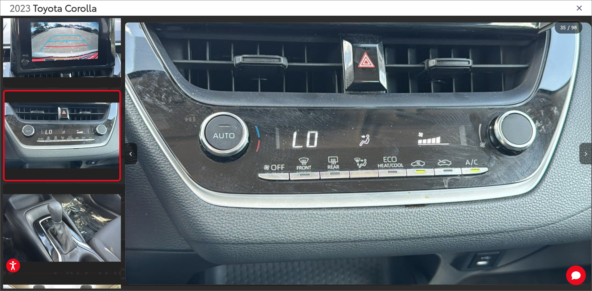
click at [584, 154] on icon "Next image" at bounding box center [585, 154] width 3 height 4
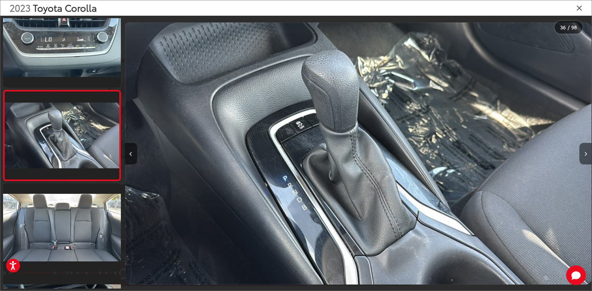
click at [585, 156] on icon "Next image" at bounding box center [585, 154] width 3 height 4
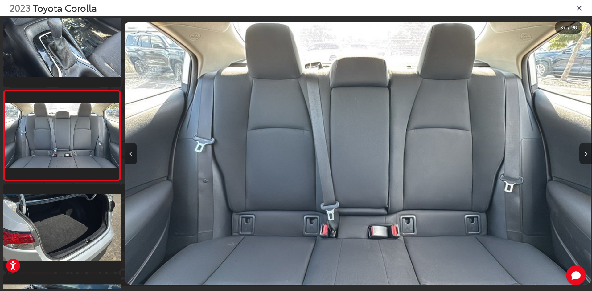
click at [586, 153] on icon "Next image" at bounding box center [585, 154] width 3 height 4
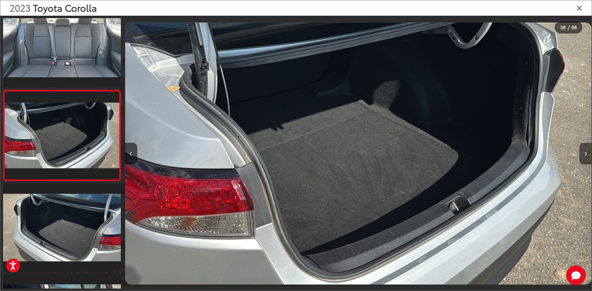
click at [586, 153] on icon "Next image" at bounding box center [585, 154] width 3 height 4
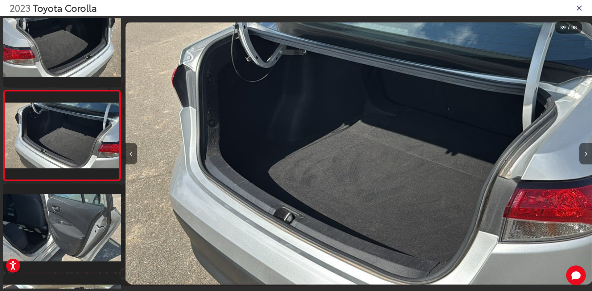
click at [586, 153] on icon "Next image" at bounding box center [585, 154] width 3 height 4
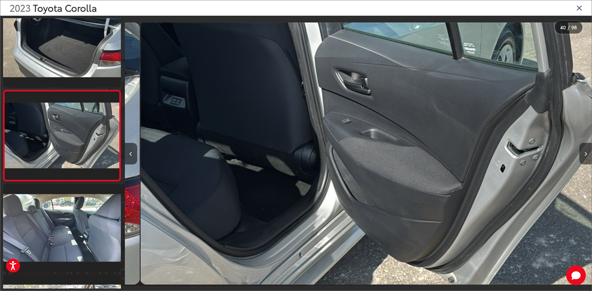
click at [586, 153] on icon "Next image" at bounding box center [585, 154] width 3 height 4
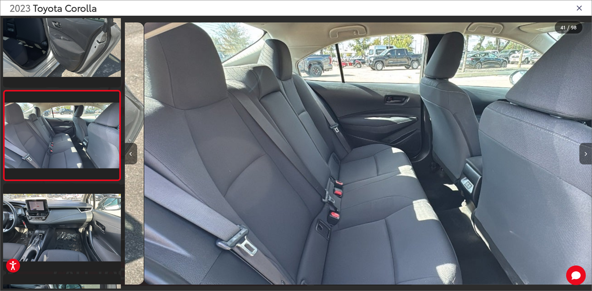
click at [586, 153] on icon "Next image" at bounding box center [585, 154] width 3 height 4
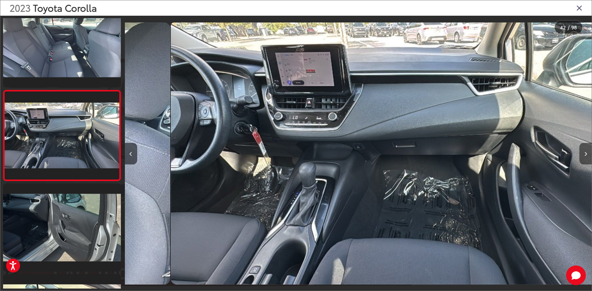
click at [586, 153] on icon "Next image" at bounding box center [585, 154] width 3 height 4
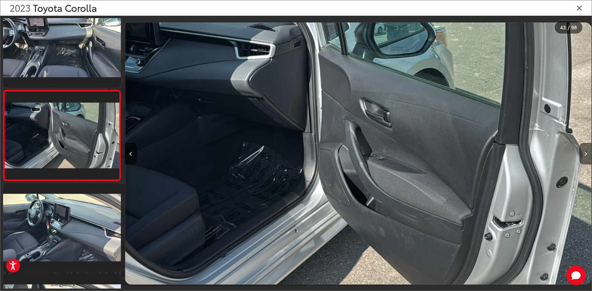
click at [586, 153] on icon "Next image" at bounding box center [585, 154] width 3 height 4
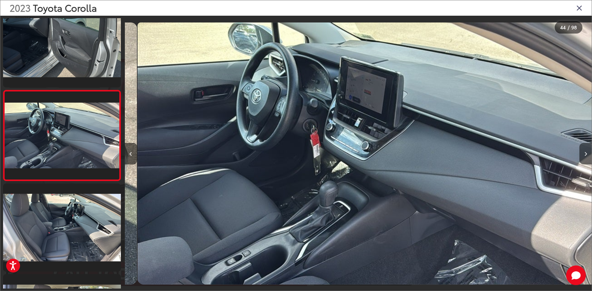
click at [586, 153] on icon "Next image" at bounding box center [585, 154] width 3 height 4
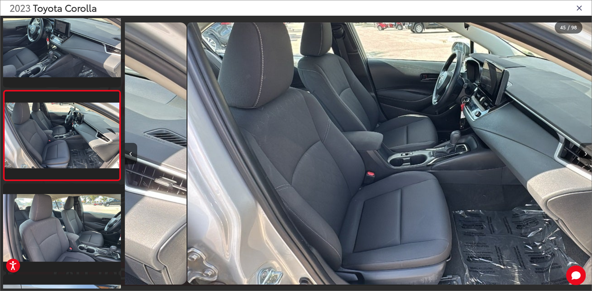
click at [586, 153] on icon "Next image" at bounding box center [585, 154] width 3 height 4
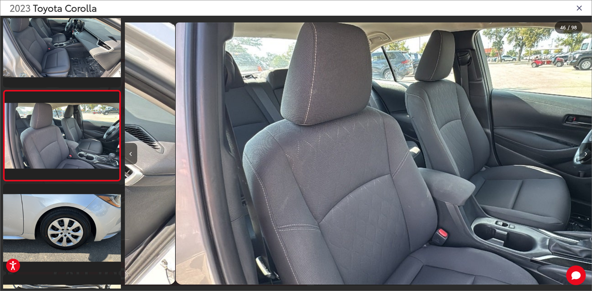
click at [586, 153] on icon "Next image" at bounding box center [585, 154] width 3 height 4
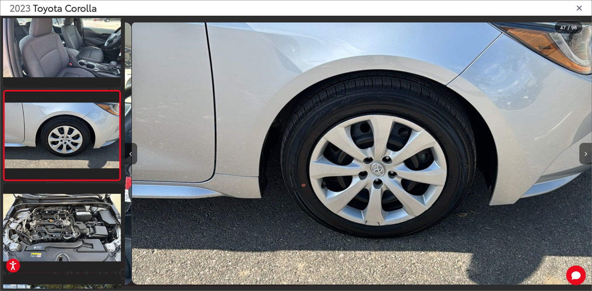
click at [586, 153] on icon "Next image" at bounding box center [585, 154] width 3 height 4
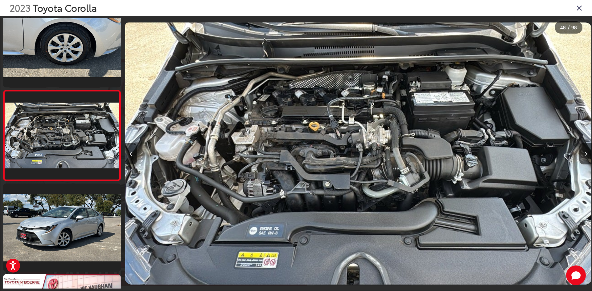
click at [577, 10] on icon "Close gallery" at bounding box center [579, 8] width 6 height 8
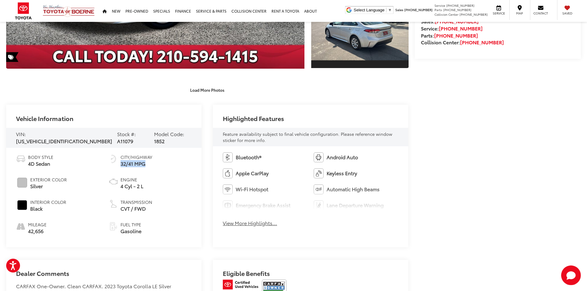
drag, startPoint x: 120, startPoint y: 162, endPoint x: 153, endPoint y: 164, distance: 32.4
click at [153, 164] on li "City/Highway 32/41 MPG" at bounding box center [150, 160] width 83 height 13
click at [133, 177] on span "Engine" at bounding box center [132, 180] width 23 height 6
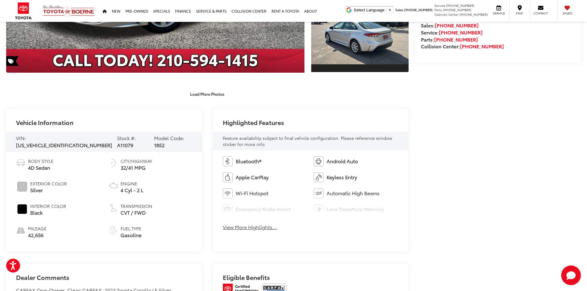
scroll to position [277, 0]
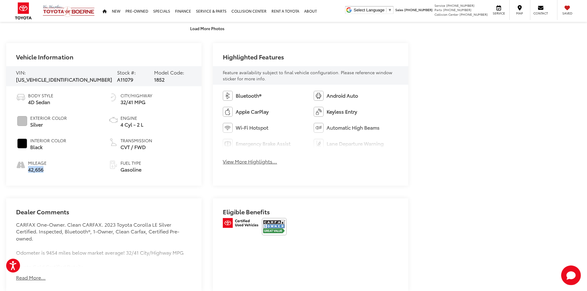
drag, startPoint x: 29, startPoint y: 167, endPoint x: 56, endPoint y: 166, distance: 27.5
click at [55, 166] on li "Mileage 42,656" at bounding box center [57, 166] width 83 height 13
click at [101, 158] on ul "Body Style 4D Sedan Exterior Color Silver Interior Color Black Mileage 42,656 C…" at bounding box center [104, 132] width 176 height 80
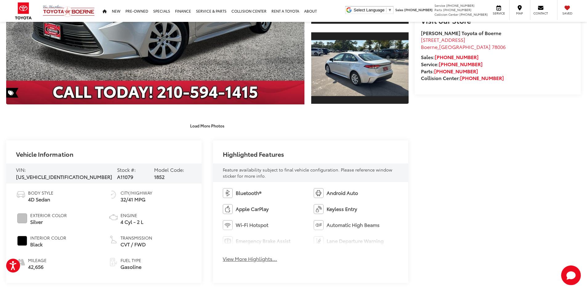
scroll to position [0, 0]
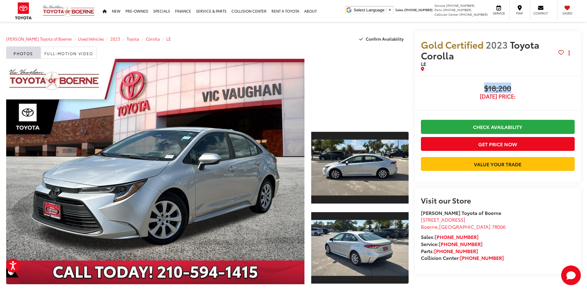
drag, startPoint x: 471, startPoint y: 85, endPoint x: 478, endPoint y: 88, distance: 7.2
click at [527, 86] on span "$18,200" at bounding box center [498, 88] width 154 height 9
click at [475, 87] on span "$18,200" at bounding box center [498, 88] width 154 height 9
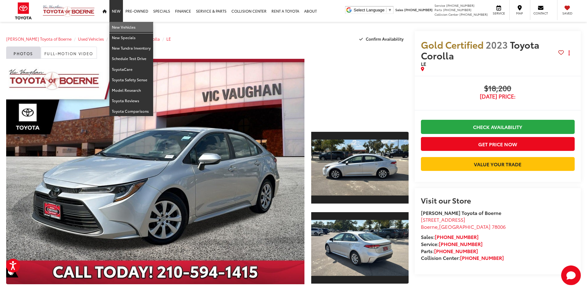
click at [123, 31] on link "New Vehicles" at bounding box center [131, 27] width 44 height 10
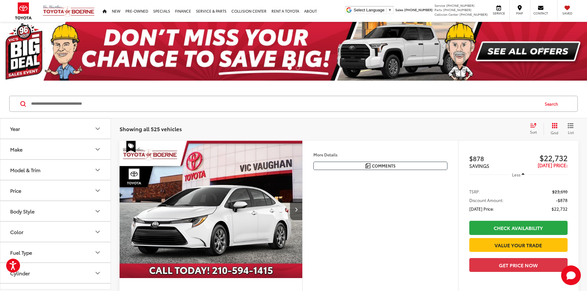
click at [42, 149] on button "Make" at bounding box center [55, 149] width 111 height 20
click at [46, 152] on button "Make" at bounding box center [55, 149] width 111 height 20
click at [30, 150] on button "Make" at bounding box center [55, 149] width 111 height 20
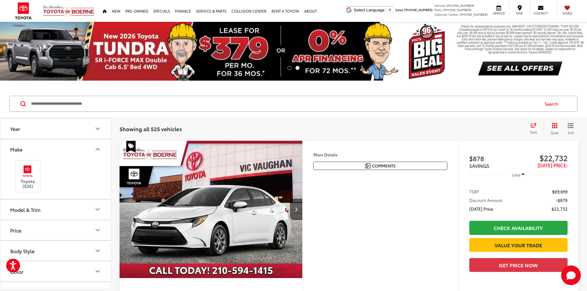
click at [36, 150] on button "Make" at bounding box center [55, 149] width 111 height 20
click at [41, 151] on button "Make" at bounding box center [55, 149] width 111 height 20
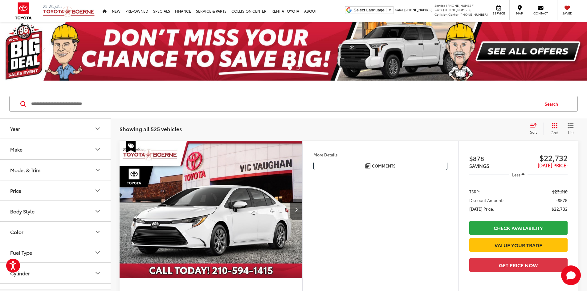
click at [158, 106] on input "Search by Make, Model, or Keyword" at bounding box center [285, 104] width 509 height 15
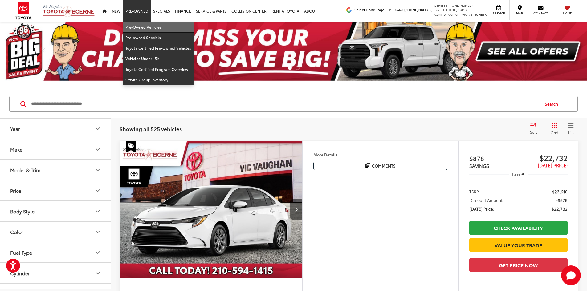
drag, startPoint x: 131, startPoint y: 25, endPoint x: 142, endPoint y: 90, distance: 66.2
click at [131, 25] on link "Pre-Owned Vehicles" at bounding box center [158, 27] width 71 height 10
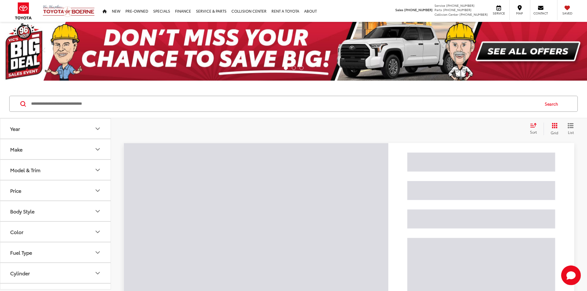
click at [118, 105] on input "Search by Make, Model, or Keyword" at bounding box center [285, 104] width 509 height 15
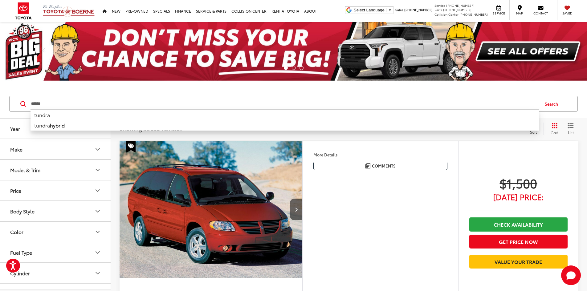
type input "******"
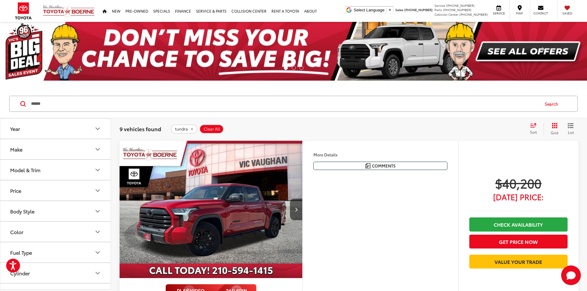
click at [551, 127] on button "Grid" at bounding box center [553, 129] width 19 height 12
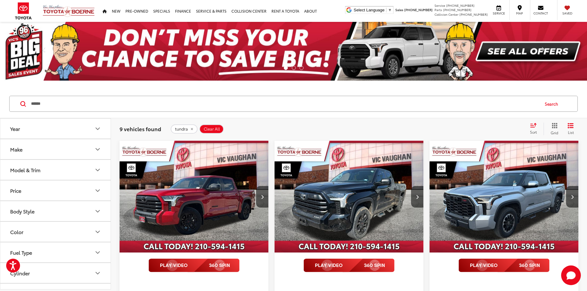
click at [156, 100] on input "******" at bounding box center [285, 104] width 509 height 15
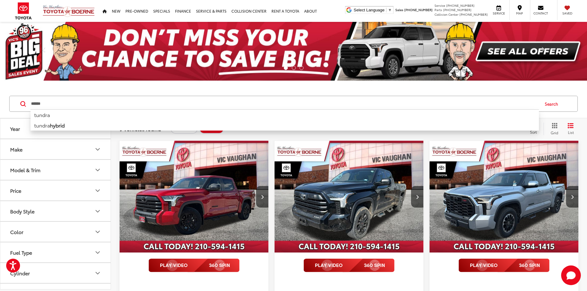
click at [156, 100] on input "******" at bounding box center [285, 104] width 509 height 15
type input "****"
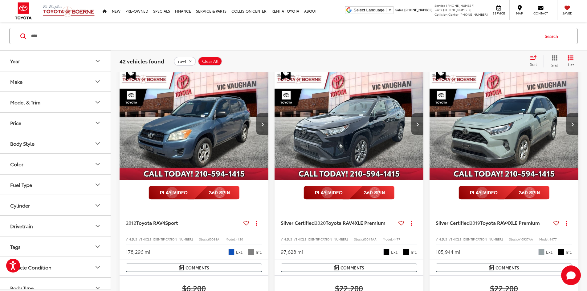
scroll to position [62, 0]
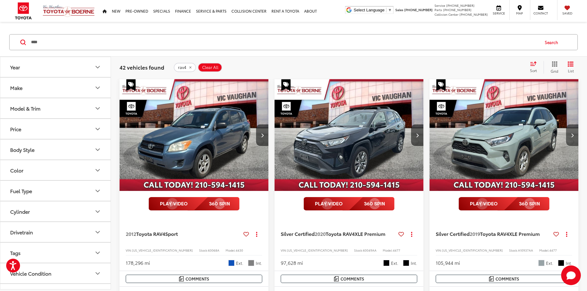
click at [566, 125] on button "Next image" at bounding box center [572, 136] width 12 height 22
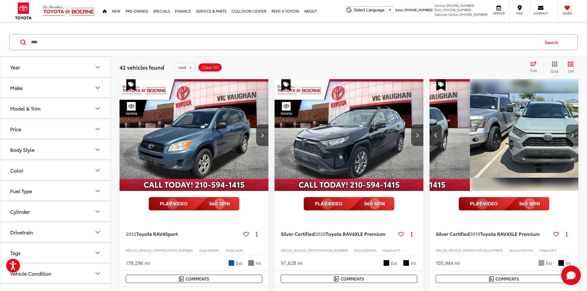
scroll to position [0, 111]
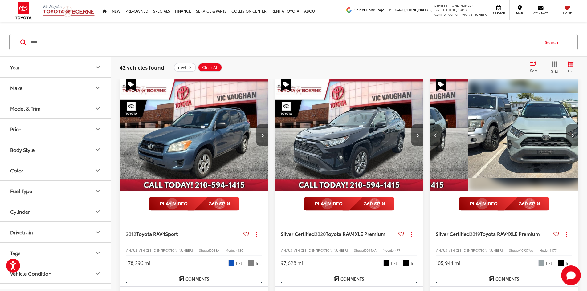
click at [566, 125] on button "Next image" at bounding box center [572, 136] width 12 height 22
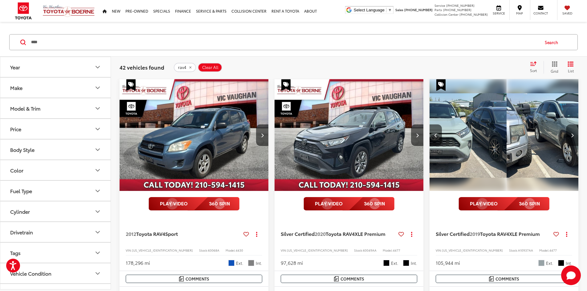
click at [566, 125] on button "Next image" at bounding box center [572, 136] width 12 height 22
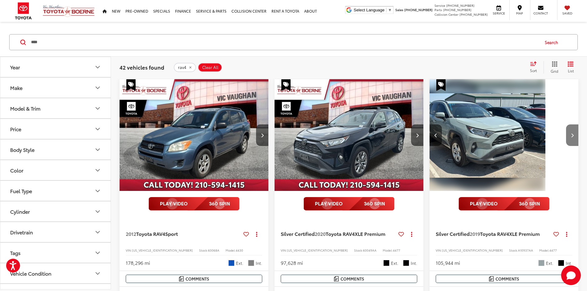
click at [566, 125] on button "Next image" at bounding box center [572, 136] width 12 height 22
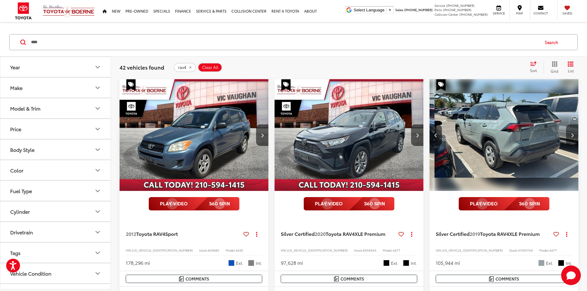
click at [566, 125] on button "Next image" at bounding box center [572, 136] width 12 height 22
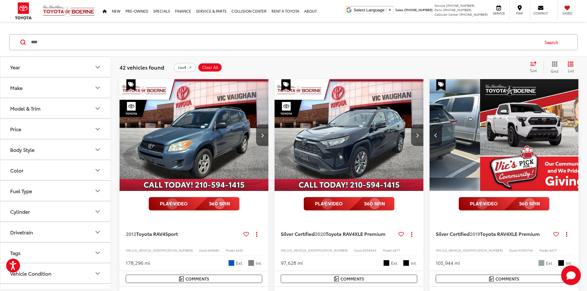
scroll to position [0, 555]
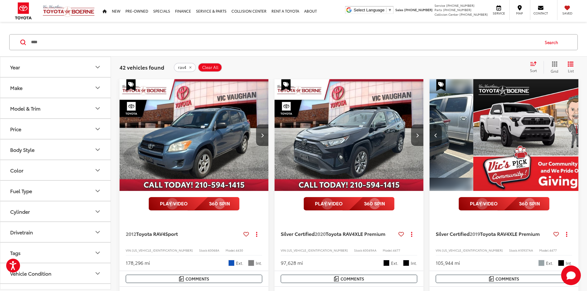
click at [430, 126] on button "Previous image" at bounding box center [436, 136] width 12 height 22
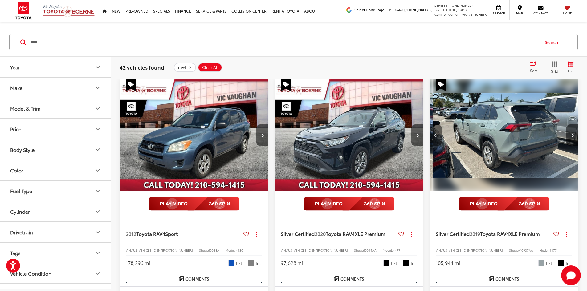
click at [430, 126] on button "Previous image" at bounding box center [436, 136] width 12 height 22
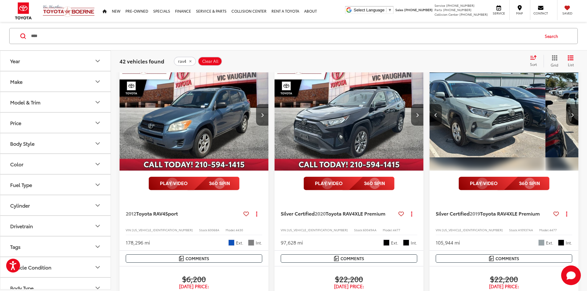
scroll to position [92, 0]
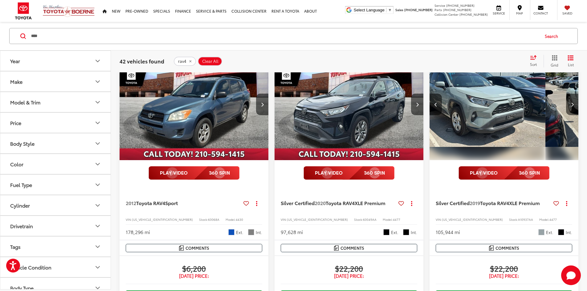
drag, startPoint x: 536, startPoint y: 239, endPoint x: 480, endPoint y: 246, distance: 56.9
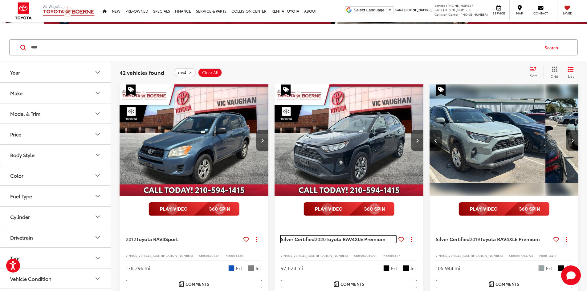
scroll to position [62, 0]
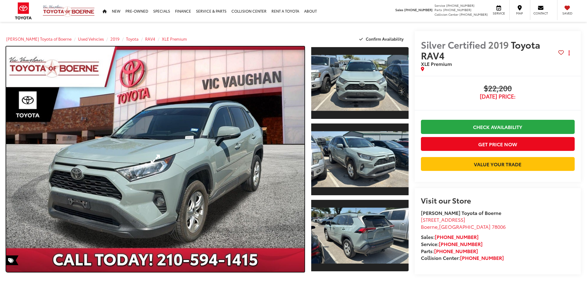
click at [264, 146] on link "Expand Photo 0" at bounding box center [155, 160] width 298 height 226
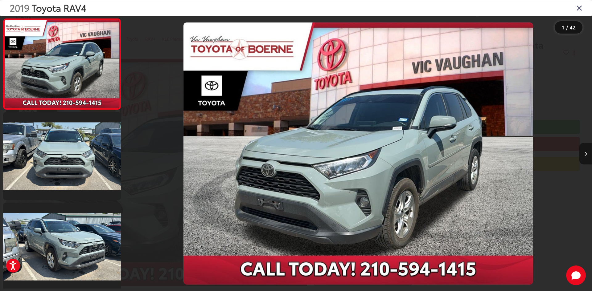
click at [581, 153] on button "Next image" at bounding box center [585, 154] width 12 height 22
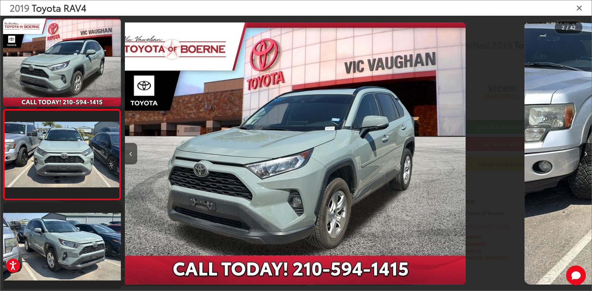
scroll to position [19, 0]
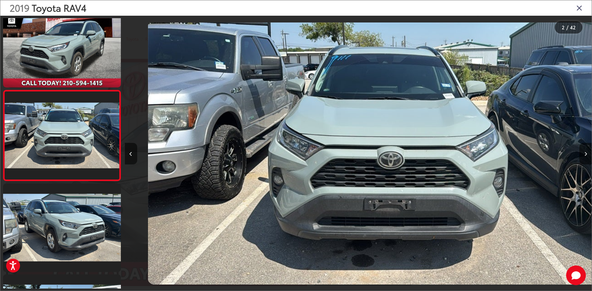
click at [581, 153] on button "Next image" at bounding box center [585, 154] width 12 height 22
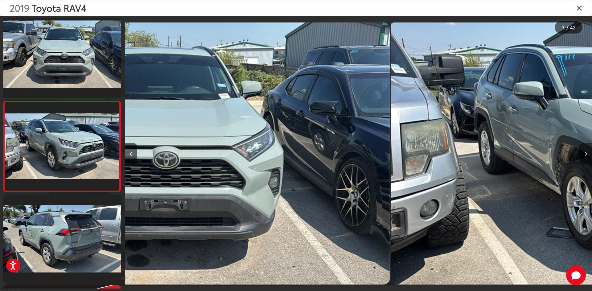
scroll to position [110, 0]
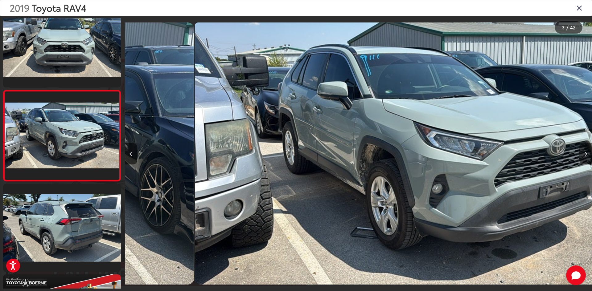
click at [582, 153] on button "Next image" at bounding box center [585, 154] width 12 height 22
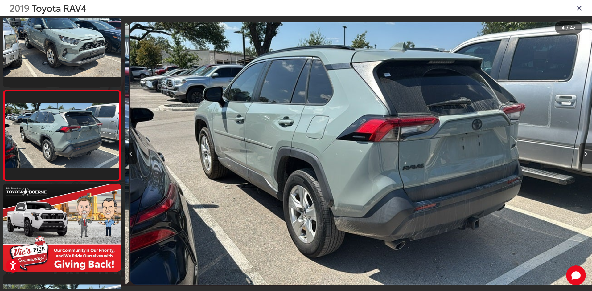
scroll to position [0, 0]
click at [583, 153] on button "Next image" at bounding box center [585, 154] width 12 height 22
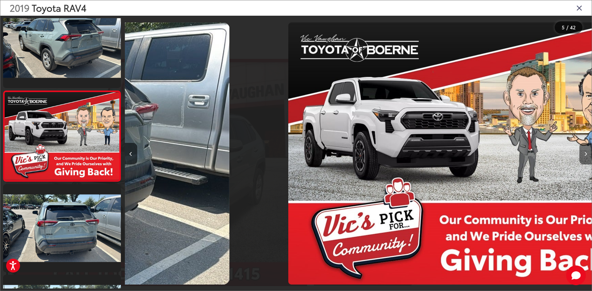
scroll to position [291, 0]
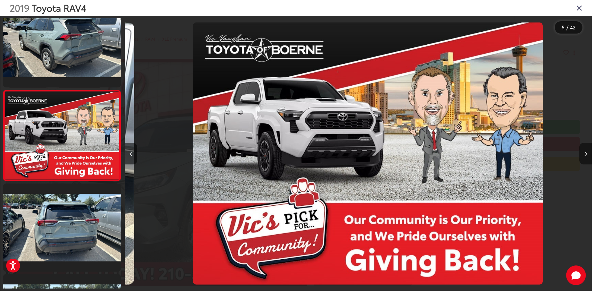
click at [583, 153] on button "Next image" at bounding box center [585, 154] width 12 height 22
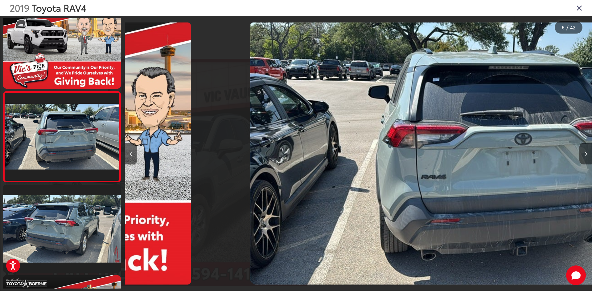
scroll to position [382, 0]
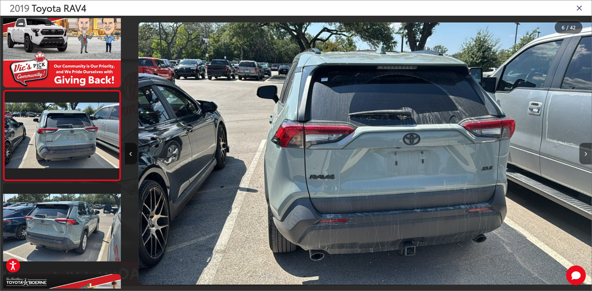
click at [584, 154] on button "Next image" at bounding box center [585, 154] width 12 height 22
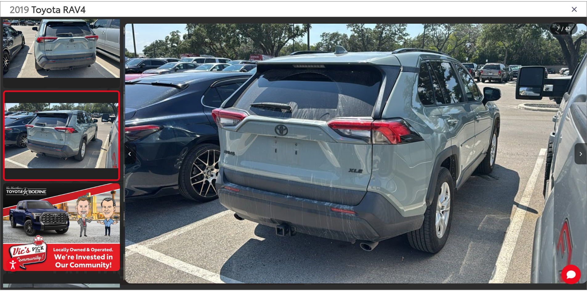
scroll to position [0, 2801]
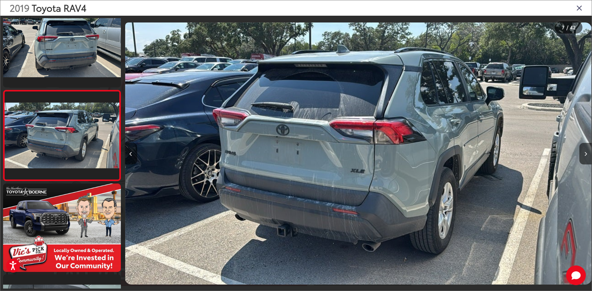
click at [575, 7] on div "2019 Toyota RAV4" at bounding box center [295, 7] width 591 height 15
click at [576, 13] on div "2019 Toyota RAV4" at bounding box center [295, 7] width 591 height 15
click at [577, 10] on icon "Close gallery" at bounding box center [579, 8] width 6 height 8
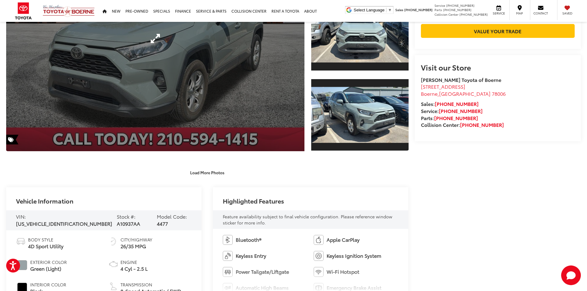
scroll to position [0, 0]
